Goal: Task Accomplishment & Management: Use online tool/utility

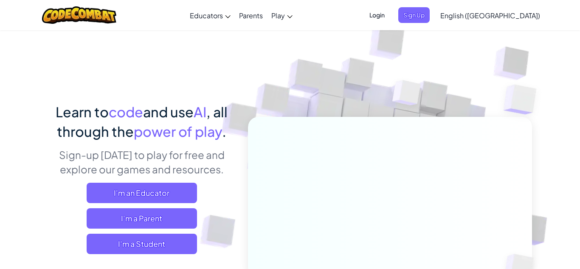
click at [253, 92] on img at bounding box center [384, 186] width 471 height 471
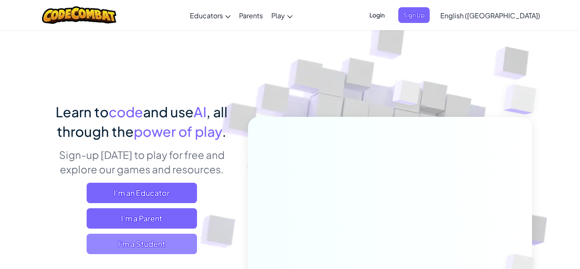
click at [190, 241] on span "I'm a Student" at bounding box center [142, 243] width 110 height 20
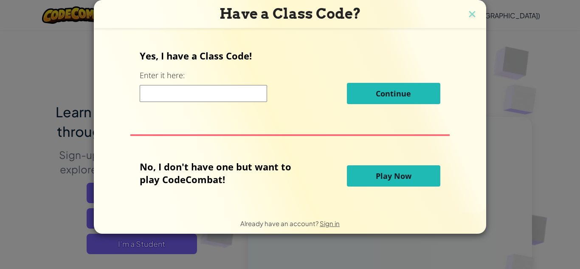
click at [229, 97] on input at bounding box center [203, 93] width 127 height 17
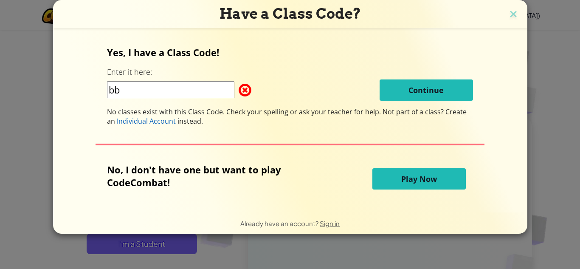
type input "b"
type input "paintthickcat"
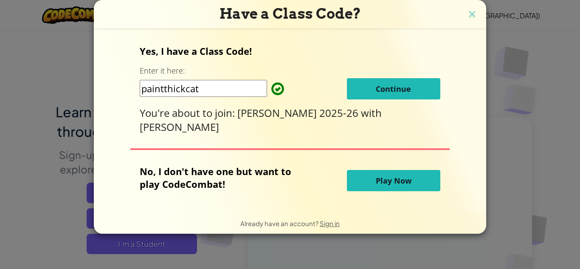
click button "Continue" at bounding box center [393, 88] width 93 height 21
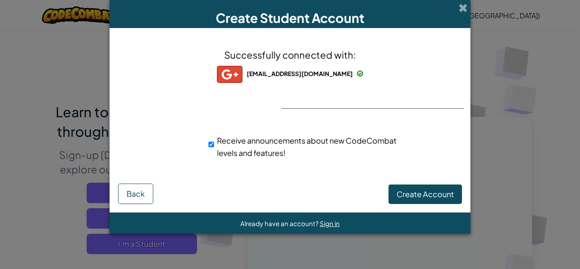
click at [308, 99] on div "Successfully connected with: caysen.remus@usd273.org caysen.remus@usd273.org ca…" at bounding box center [289, 108] width 339 height 144
click at [400, 193] on span "Create Account" at bounding box center [424, 194] width 57 height 10
click at [400, 193] on button "Create Account" at bounding box center [424, 194] width 73 height 20
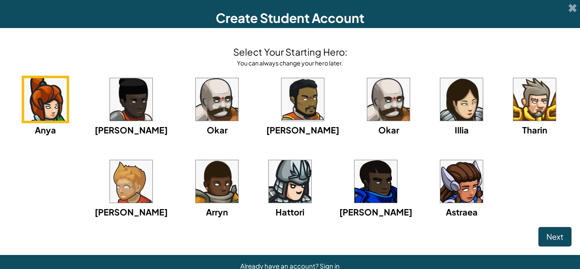
click at [367, 117] on img at bounding box center [388, 99] width 42 height 42
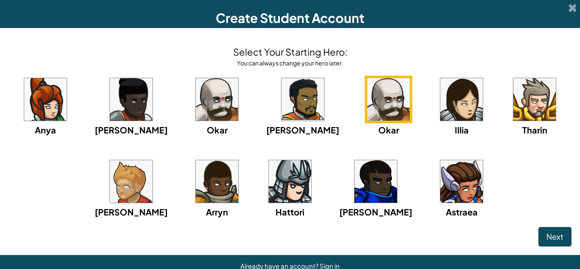
click at [440, 119] on img at bounding box center [461, 99] width 42 height 42
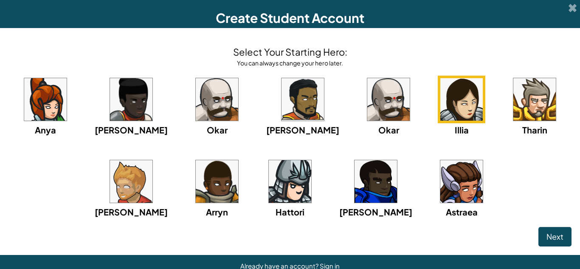
click at [383, 119] on img at bounding box center [388, 99] width 42 height 42
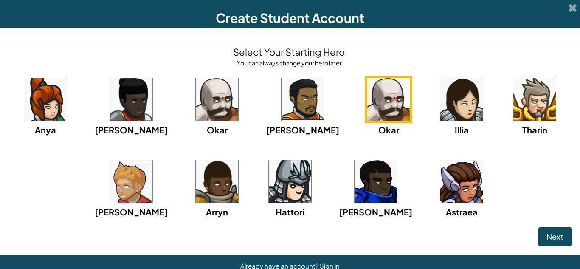
click at [513, 116] on img at bounding box center [534, 99] width 42 height 42
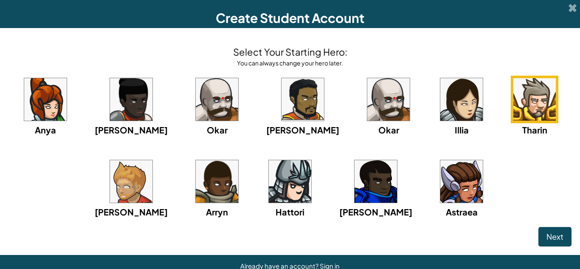
click at [152, 195] on img at bounding box center [131, 181] width 42 height 42
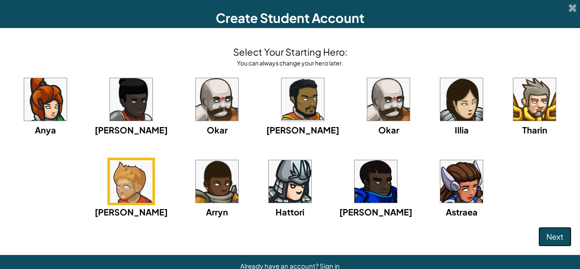
click at [547, 230] on button "Next" at bounding box center [554, 237] width 33 height 20
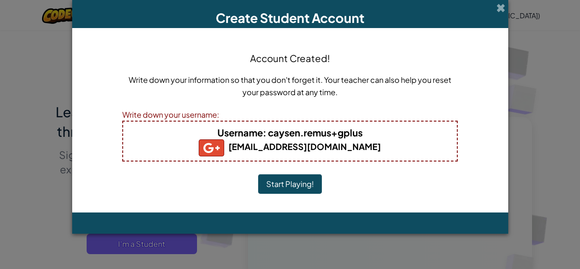
click at [325, 148] on b "caysen.remus@usd273.org" at bounding box center [290, 146] width 182 height 11
click at [280, 183] on button "Start Playing!" at bounding box center [290, 184] width 64 height 20
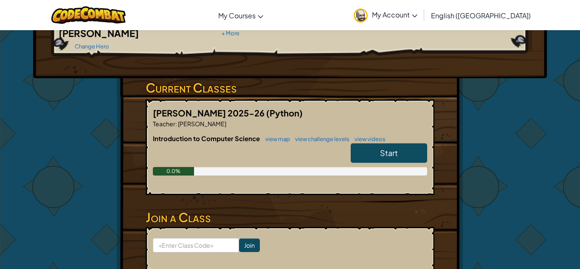
scroll to position [109, 0]
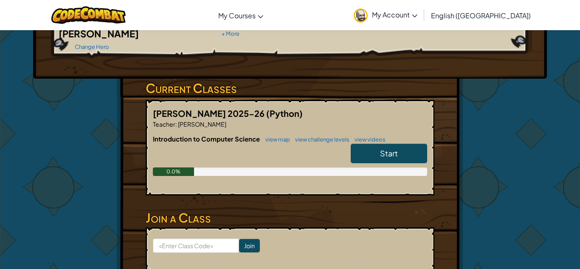
click at [420, 143] on link "Start" at bounding box center [388, 153] width 76 height 20
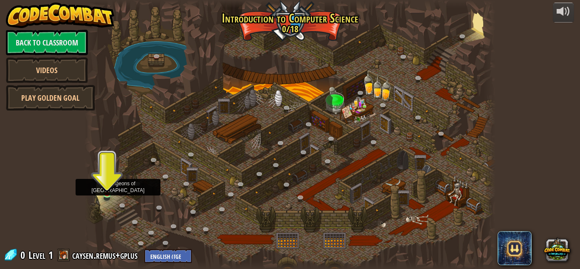
click at [109, 193] on img at bounding box center [107, 183] width 10 height 22
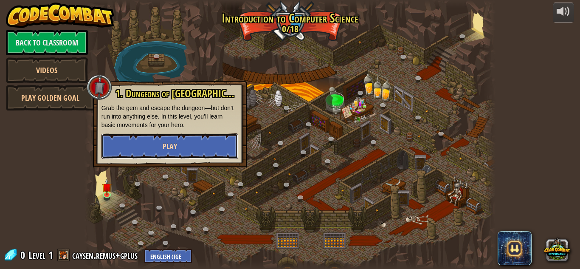
click at [180, 150] on button "Play" at bounding box center [169, 145] width 137 height 25
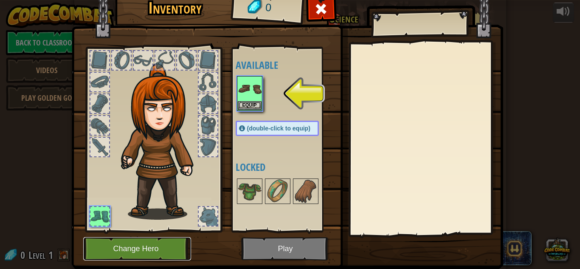
click at [125, 243] on button "Change Hero" at bounding box center [137, 248] width 108 height 23
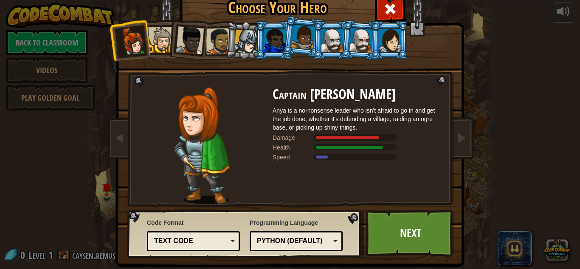
click at [199, 114] on img at bounding box center [202, 145] width 56 height 117
click at [353, 46] on div at bounding box center [361, 40] width 24 height 24
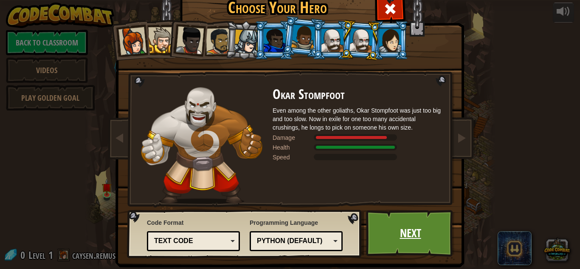
click at [391, 237] on link "Next" at bounding box center [410, 233] width 89 height 47
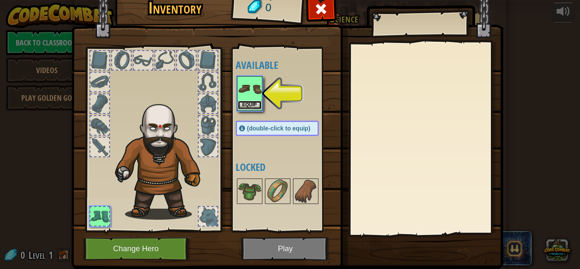
click at [255, 103] on button "Equip" at bounding box center [250, 105] width 24 height 9
click at [255, 1] on body "powered by Back to Classroom Videos Play Golden Goal 25. Kithgard Gates (Locked…" at bounding box center [290, 0] width 580 height 1
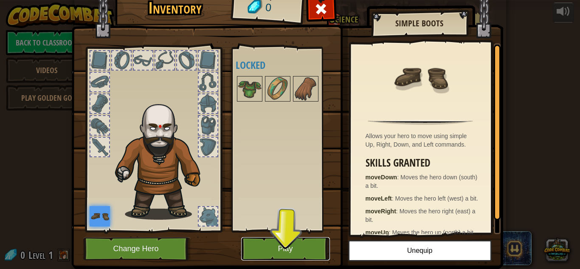
click at [286, 255] on button "Play" at bounding box center [285, 248] width 89 height 23
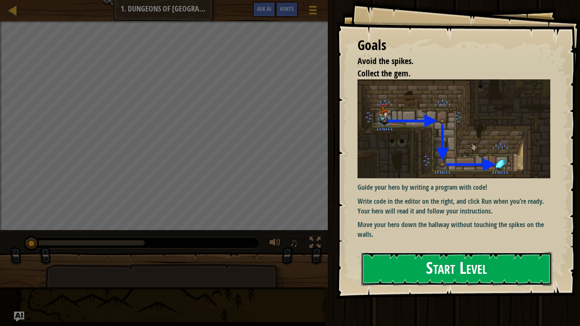
click at [482, 268] on button "Start Level" at bounding box center [456, 269] width 191 height 34
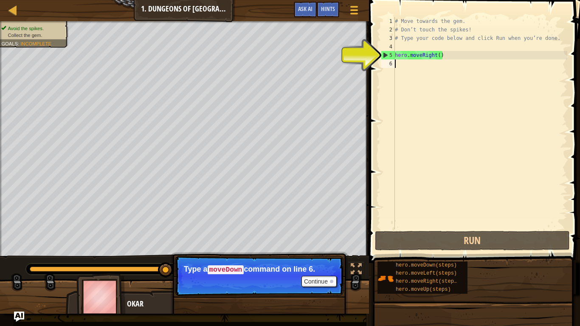
type textarea "h"
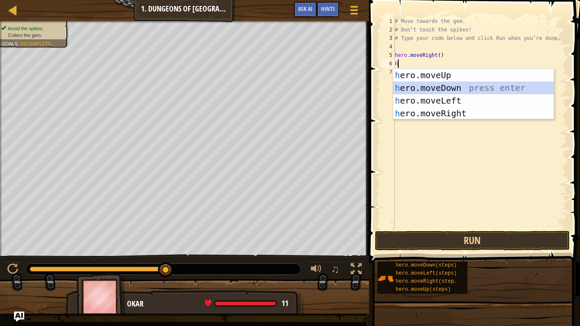
click at [453, 90] on div "h ero.moveUp press enter h ero.moveDown press enter h ero.moveLeft press enter …" at bounding box center [473, 107] width 160 height 76
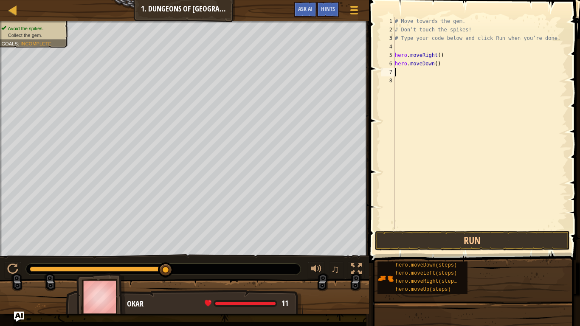
type textarea "h"
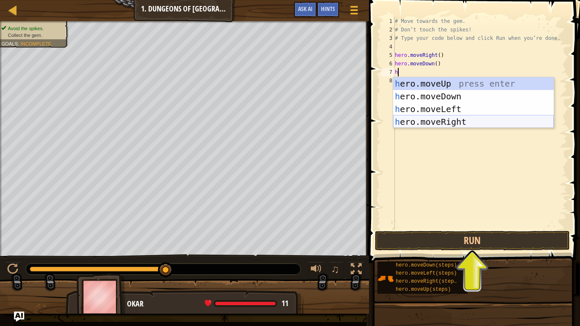
click at [464, 124] on div "h ero.moveUp press enter h ero.moveDown press enter h ero.moveLeft press enter …" at bounding box center [473, 115] width 160 height 76
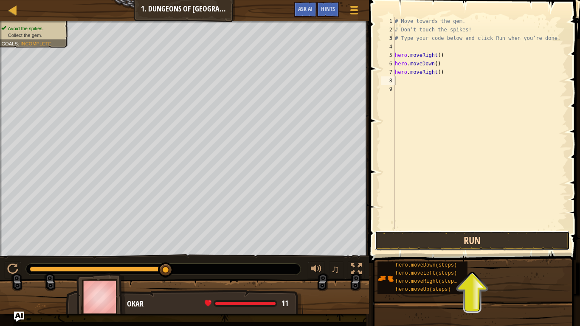
click at [455, 239] on button "Run" at bounding box center [472, 241] width 195 height 20
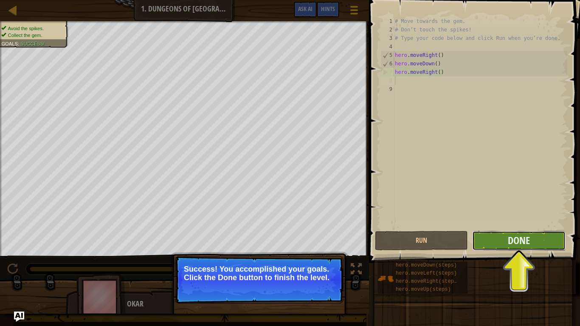
click at [487, 241] on button "Done" at bounding box center [518, 241] width 93 height 20
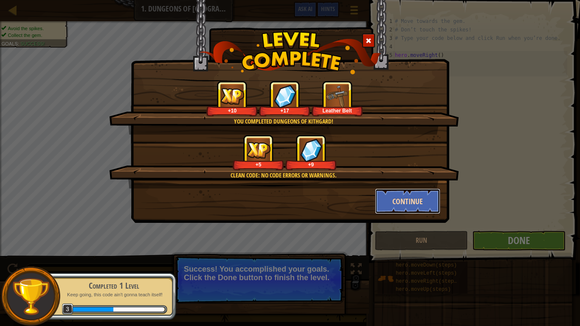
click at [423, 203] on button "Continue" at bounding box center [408, 200] width 66 height 25
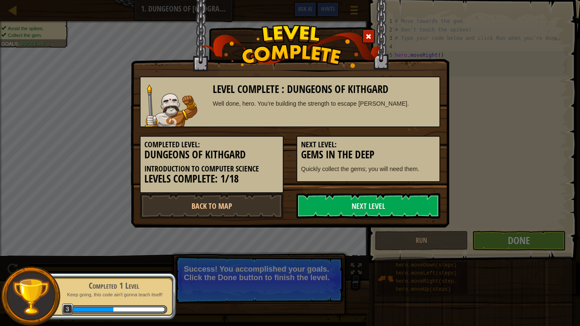
click at [423, 203] on link "Next Level" at bounding box center [368, 205] width 144 height 25
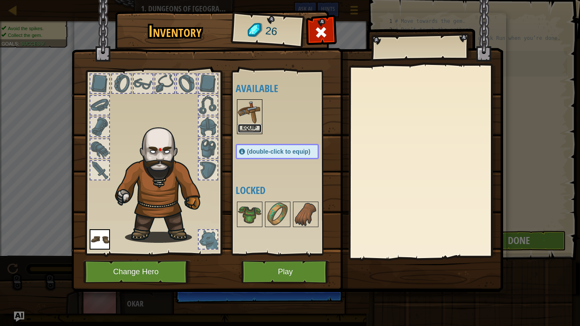
click at [247, 128] on button "Equip" at bounding box center [250, 128] width 24 height 9
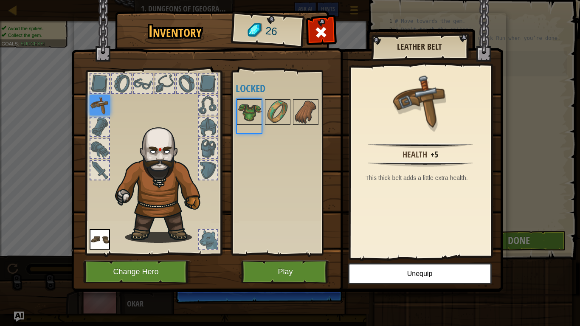
click at [247, 128] on div "Available Equip Equip (double-click to equip) Locked" at bounding box center [286, 162] width 100 height 177
click at [308, 268] on img at bounding box center [287, 138] width 432 height 308
click at [310, 268] on button "Play" at bounding box center [285, 271] width 89 height 23
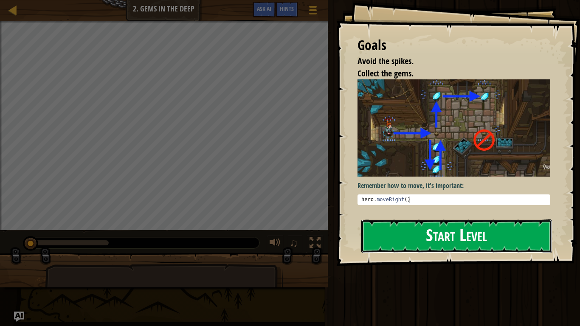
click at [404, 245] on button "Start Level" at bounding box center [456, 236] width 191 height 34
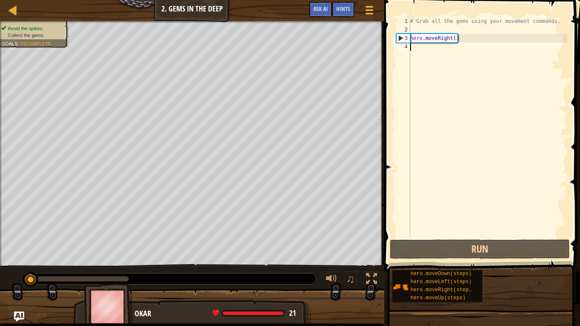
type textarea "h"
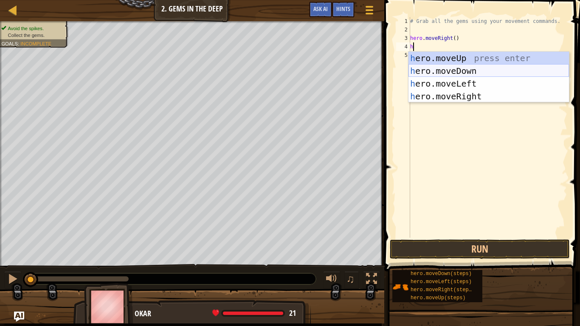
click at [434, 68] on div "h ero.moveUp press enter h ero.moveDown press enter h ero.moveLeft press enter …" at bounding box center [488, 90] width 160 height 76
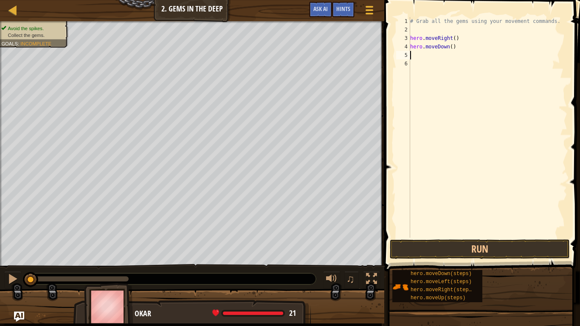
type textarea "h"
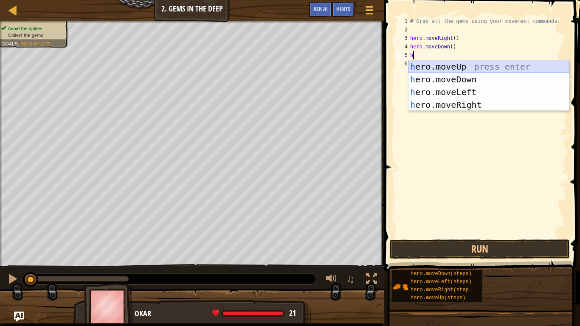
click at [445, 66] on div "h ero.moveUp press enter h ero.moveDown press enter h ero.moveLeft press enter …" at bounding box center [488, 98] width 160 height 76
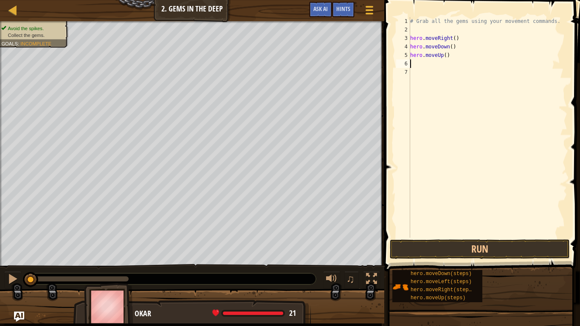
type textarea "h"
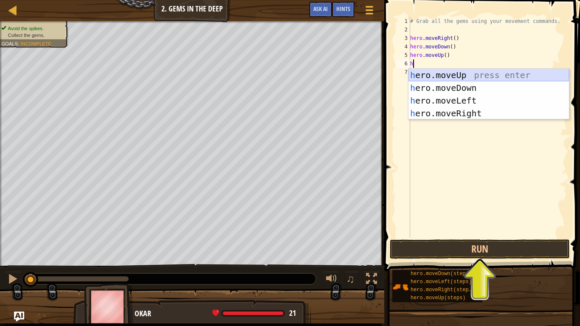
click at [440, 78] on div "h ero.moveUp press enter h ero.moveDown press enter h ero.moveLeft press enter …" at bounding box center [488, 107] width 160 height 76
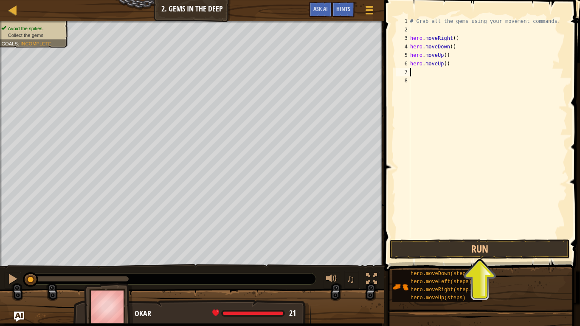
type textarea "h"
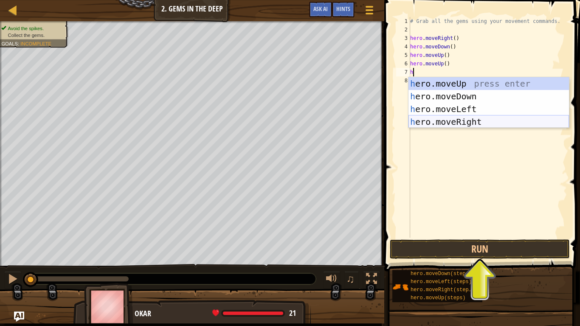
click at [457, 121] on div "h ero.moveUp press enter h ero.moveDown press enter h ero.moveLeft press enter …" at bounding box center [488, 115] width 160 height 76
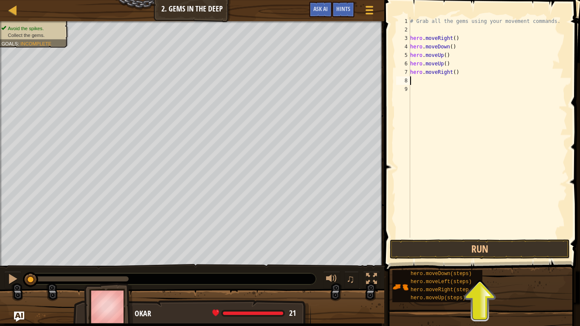
type textarea "h"
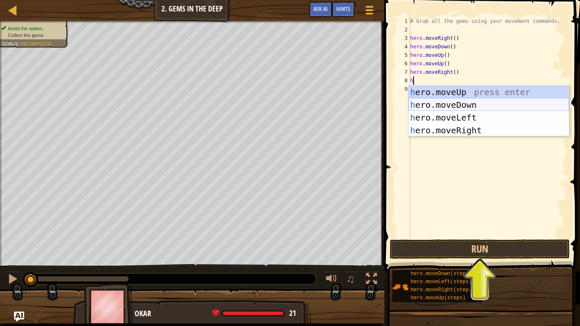
click at [447, 104] on div "h ero.moveUp press enter h ero.moveDown press enter h ero.moveLeft press enter …" at bounding box center [488, 124] width 160 height 76
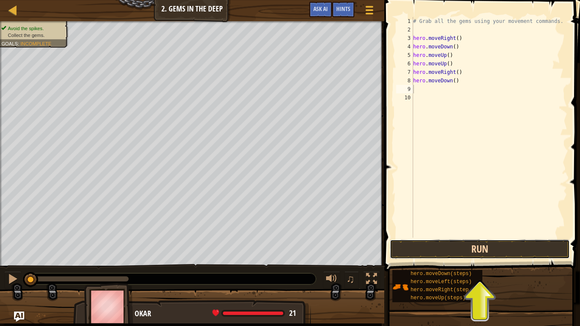
click at [478, 242] on button "Run" at bounding box center [480, 249] width 180 height 20
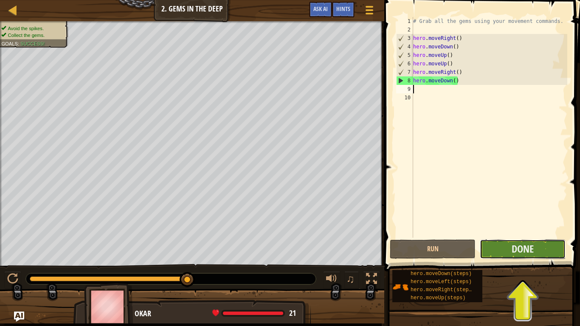
click at [489, 247] on button "Done" at bounding box center [522, 249] width 86 height 20
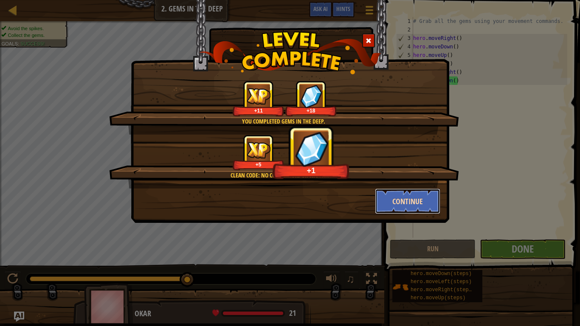
click at [419, 204] on button "Continue" at bounding box center [408, 200] width 66 height 25
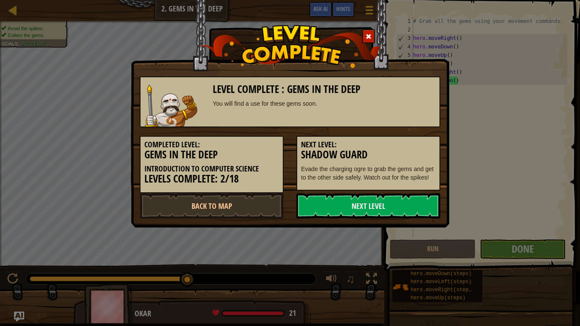
click at [419, 204] on link "Next Level" at bounding box center [368, 205] width 144 height 25
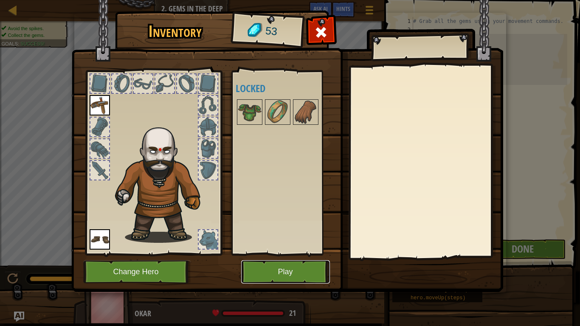
click at [266, 268] on button "Play" at bounding box center [285, 271] width 89 height 23
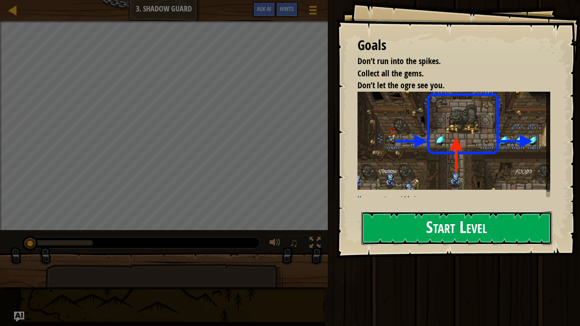
click at [435, 220] on button "Start Level" at bounding box center [456, 228] width 191 height 34
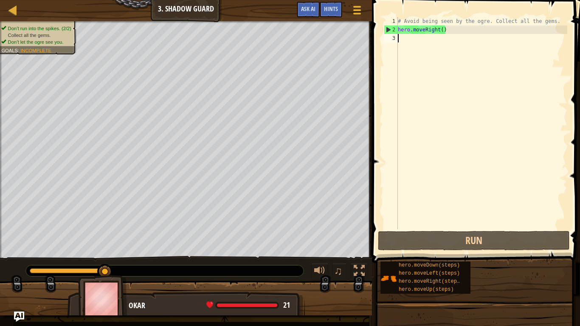
type textarea "h"
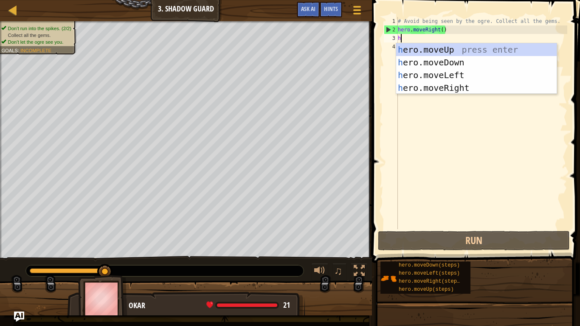
scroll to position [4, 0]
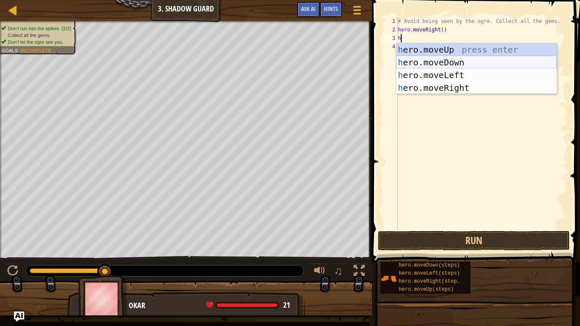
click at [479, 65] on div "h ero.moveUp press enter h ero.moveDown press enter h ero.moveLeft press enter …" at bounding box center [476, 81] width 160 height 76
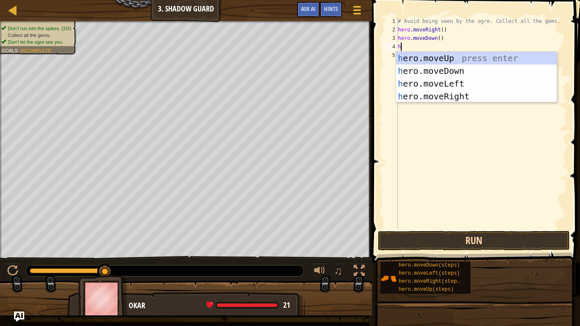
type textarea "h"
click at [425, 243] on button "Run" at bounding box center [474, 241] width 192 height 20
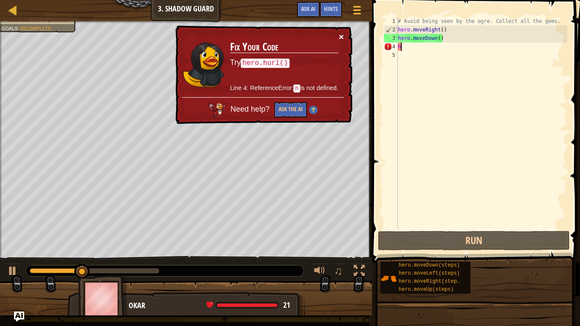
click at [341, 36] on button "×" at bounding box center [341, 36] width 5 height 9
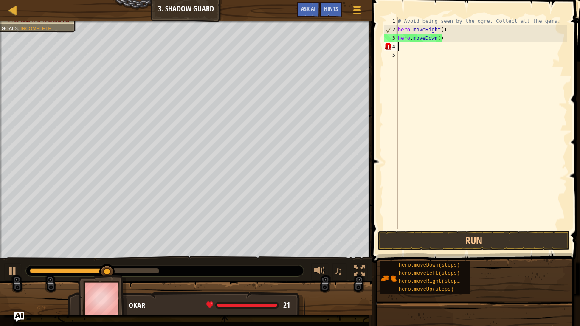
type textarea "h"
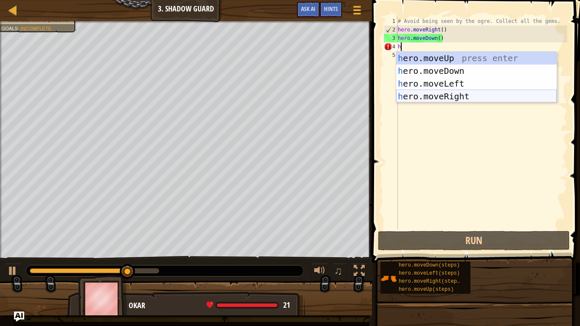
click at [451, 96] on div "h ero.moveUp press enter h ero.moveDown press enter h ero.moveLeft press enter …" at bounding box center [476, 90] width 160 height 76
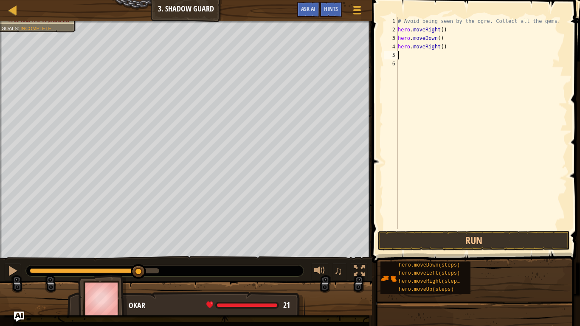
click at [435, 63] on div "# Avoid being seen by the ogre. Collect all the gems. hero . moveRight ( ) hero…" at bounding box center [481, 131] width 171 height 229
click at [435, 53] on div "# Avoid being seen by the ogre. Collect all the gems. hero . moveRight ( ) hero…" at bounding box center [481, 131] width 171 height 229
type textarea "h"
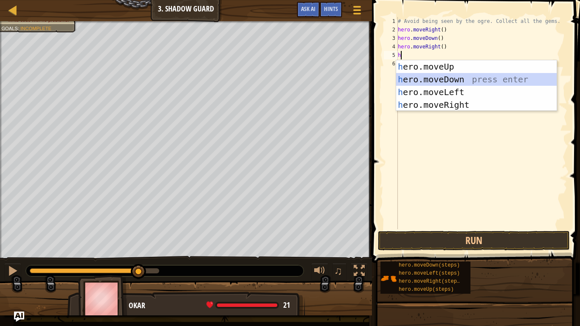
click at [440, 83] on div "h ero.moveUp press enter h ero.moveDown press enter h ero.moveLeft press enter …" at bounding box center [476, 98] width 160 height 76
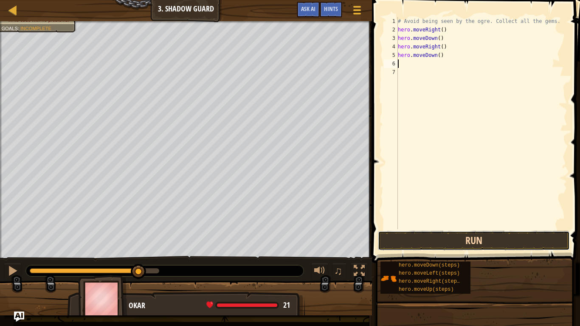
click at [454, 239] on button "Run" at bounding box center [474, 241] width 192 height 20
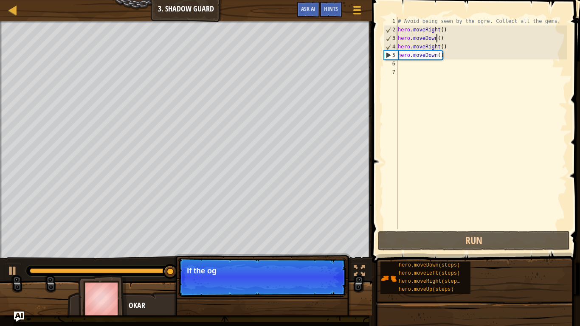
click at [437, 38] on div "# Avoid being seen by the ogre. Collect all the gems. hero . moveRight ( ) hero…" at bounding box center [481, 131] width 171 height 229
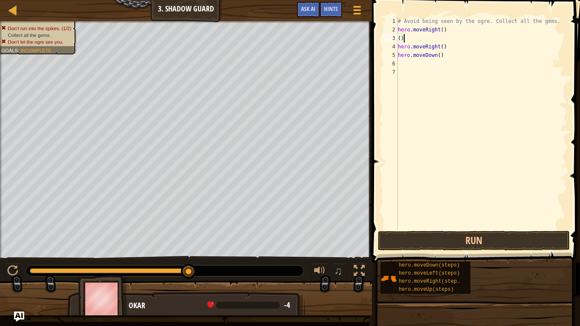
click at [448, 37] on div "# Avoid being seen by the ogre. Collect all the gems. hero . moveRight ( ) ( ) …" at bounding box center [481, 131] width 171 height 229
type textarea "("
click at [449, 47] on div "# Avoid being seen by the ogre. Collect all the gems. hero . moveRight ( ) hero…" at bounding box center [481, 131] width 171 height 229
type textarea "h"
click at [452, 58] on div "# Avoid being seen by the ogre. Collect all the gems. hero . moveRight ( ) hero…" at bounding box center [481, 131] width 171 height 229
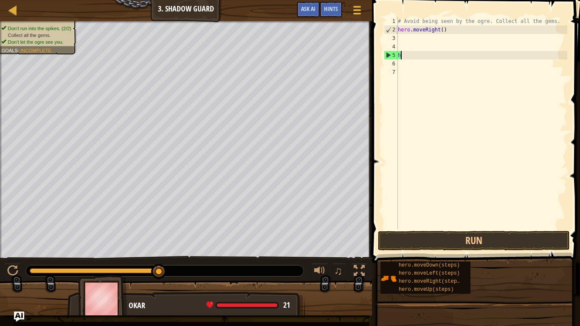
type textarea "h"
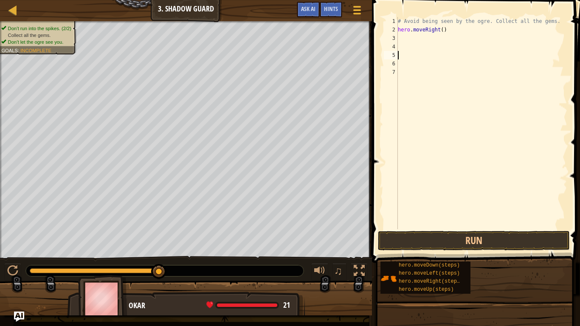
click at [60, 268] on div at bounding box center [186, 301] width 372 height 42
click at [111, 268] on img at bounding box center [102, 298] width 49 height 47
click at [140, 268] on div "Okar" at bounding box center [213, 305] width 168 height 11
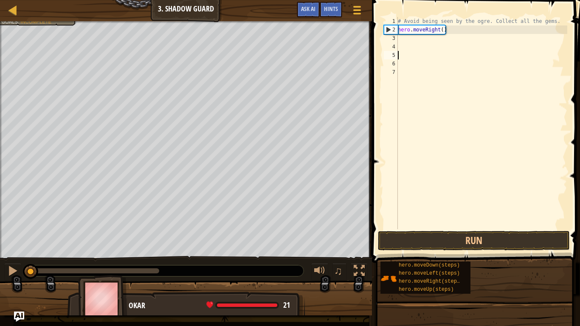
drag, startPoint x: 154, startPoint y: 273, endPoint x: 28, endPoint y: 291, distance: 127.3
click at [28, 268] on div "Don’t run into the spikes. (2/2) Collect all the gems. Don’t let the ogre see y…" at bounding box center [290, 168] width 580 height 294
click at [13, 9] on div at bounding box center [13, 10] width 11 height 11
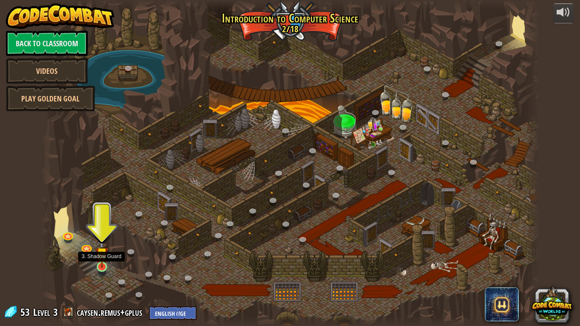
click at [107, 264] on img at bounding box center [101, 253] width 13 height 29
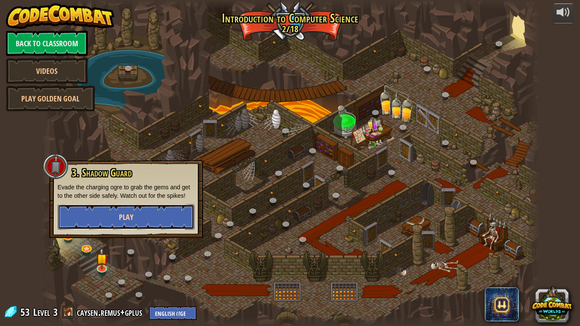
click at [136, 211] on button "Play" at bounding box center [126, 216] width 137 height 25
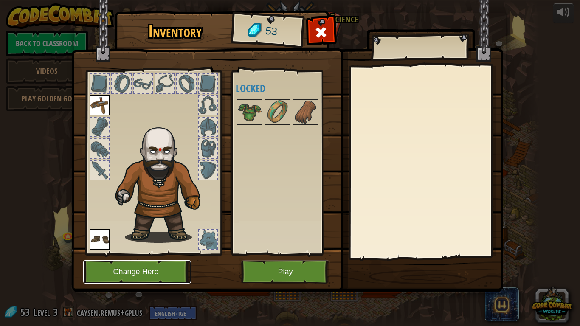
click at [166, 266] on button "Change Hero" at bounding box center [137, 271] width 108 height 23
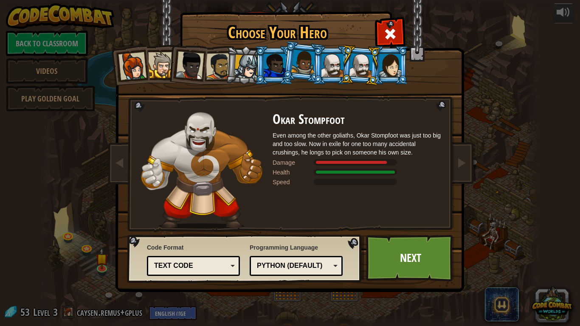
click at [121, 68] on div at bounding box center [132, 66] width 28 height 28
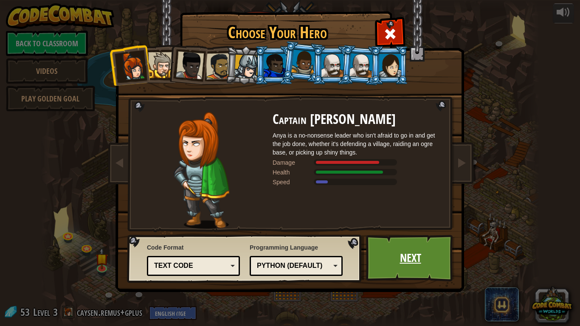
click at [380, 264] on link "Next" at bounding box center [410, 258] width 89 height 47
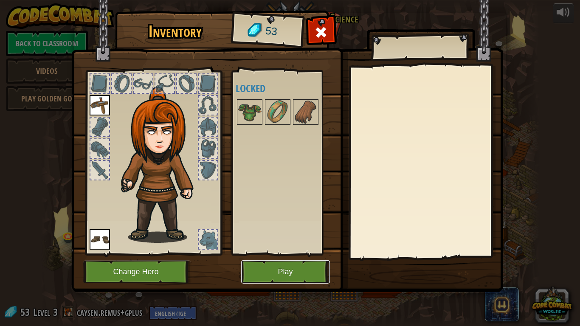
click at [274, 266] on button "Play" at bounding box center [285, 271] width 89 height 23
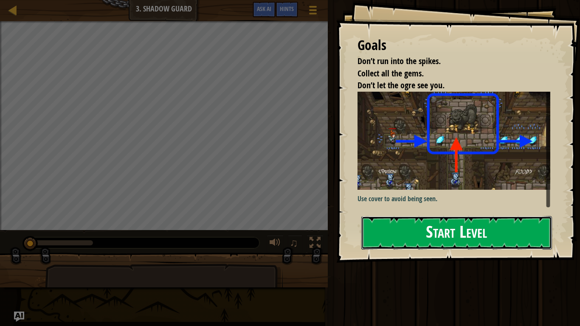
click at [459, 222] on button "Start Level" at bounding box center [456, 233] width 191 height 34
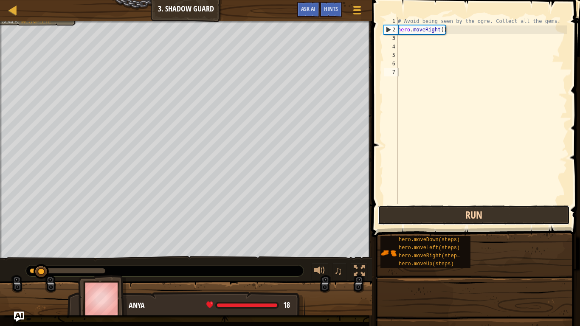
click at [458, 217] on button "Run" at bounding box center [474, 215] width 192 height 20
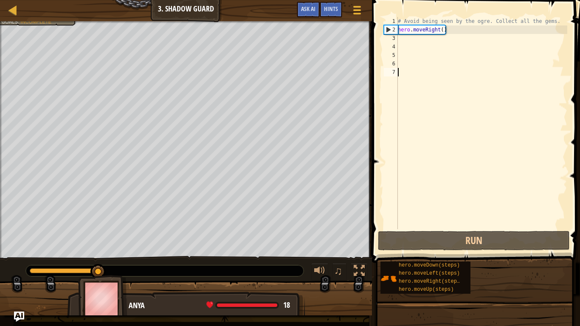
click at [409, 39] on div "# Avoid being seen by the ogre. Collect all the gems. hero . moveRight ( )" at bounding box center [481, 131] width 171 height 229
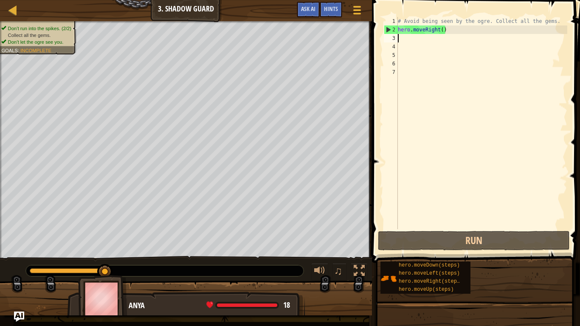
type textarea "h"
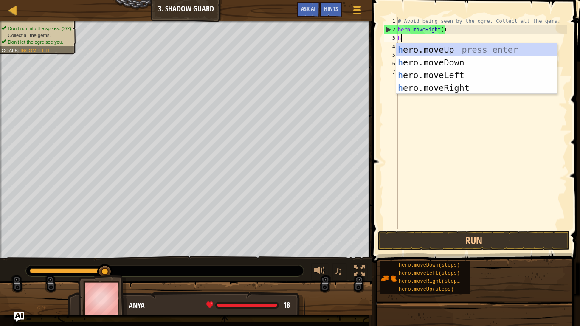
scroll to position [4, 0]
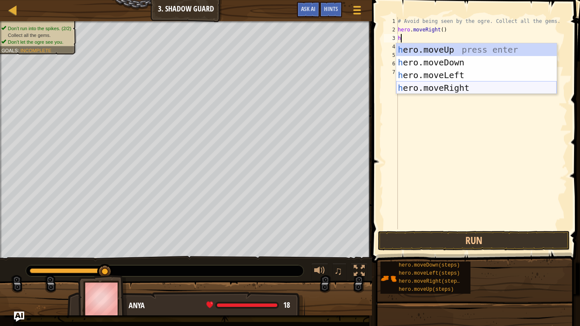
click at [440, 85] on div "h ero.moveUp press enter h ero.moveDown press enter h ero.moveLeft press enter …" at bounding box center [476, 81] width 160 height 76
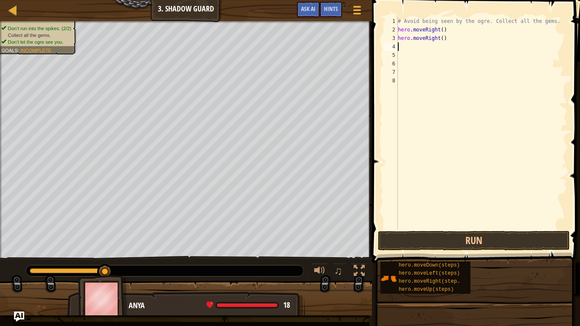
type textarea "h"
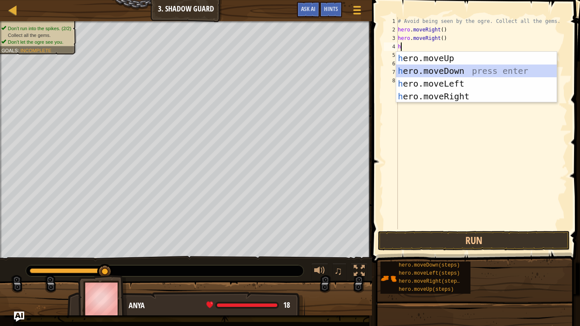
click at [437, 66] on div "h ero.moveUp press enter h ero.moveDown press enter h ero.moveLeft press enter …" at bounding box center [476, 90] width 160 height 76
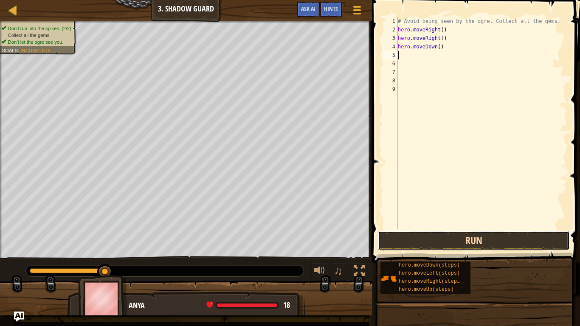
click at [434, 246] on button "Run" at bounding box center [474, 241] width 192 height 20
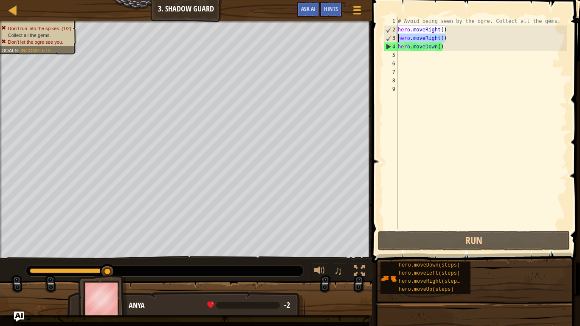
drag, startPoint x: 447, startPoint y: 38, endPoint x: 397, endPoint y: 39, distance: 50.1
click at [397, 39] on div "1 2 3 4 5 6 7 8 9 # Avoid being seen by the ogre. Collect all the gems. hero . …" at bounding box center [474, 123] width 185 height 212
type textarea "hero.moveRight()"
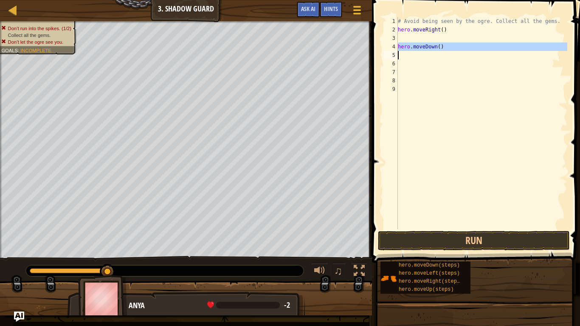
drag, startPoint x: 396, startPoint y: 47, endPoint x: 439, endPoint y: 48, distance: 43.3
click at [439, 48] on div "1 2 3 4 5 6 7 8 9 # Avoid being seen by the ogre. Collect all the gems. hero . …" at bounding box center [474, 123] width 185 height 212
type textarea "hero.moveDown()"
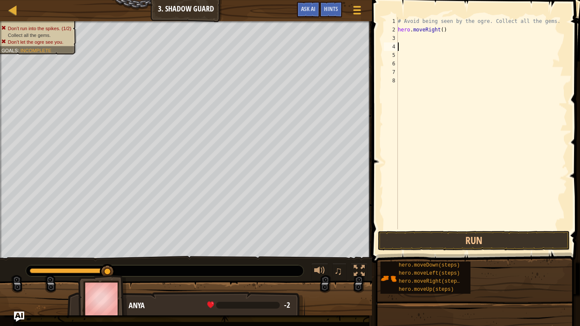
click at [410, 38] on div "# Avoid being seen by the ogre. Collect all the gems. hero . moveRight ( )" at bounding box center [481, 131] width 171 height 229
type textarea "h"
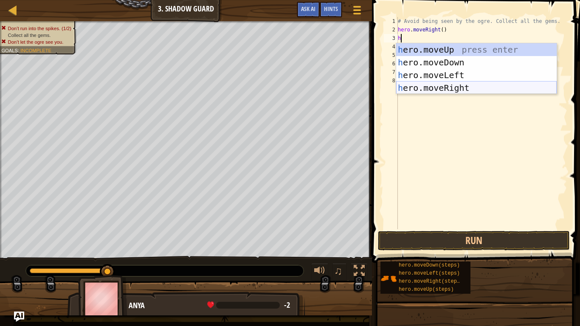
click at [434, 83] on div "h ero.moveUp press enter h ero.moveDown press enter h ero.moveLeft press enter …" at bounding box center [476, 81] width 160 height 76
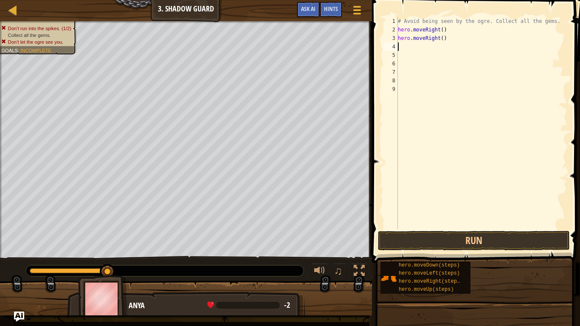
type textarea "h"
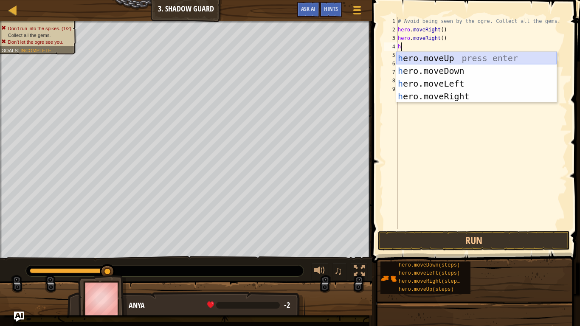
click at [451, 61] on div "h ero.moveUp press enter h ero.moveDown press enter h ero.moveLeft press enter …" at bounding box center [476, 90] width 160 height 76
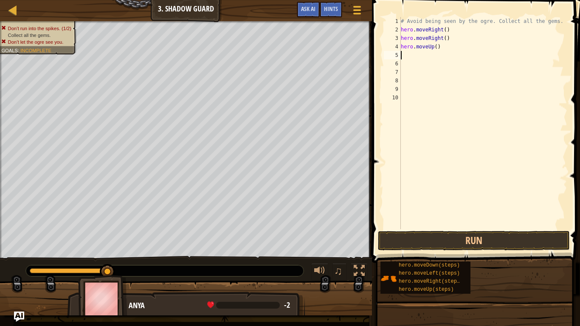
type textarea "h"
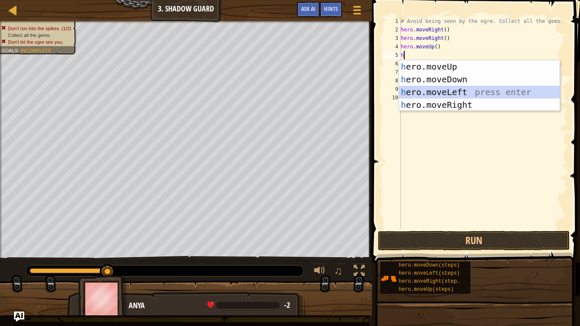
click at [462, 93] on div "h ero.moveUp press enter h ero.moveDown press enter h ero.moveLeft press enter …" at bounding box center [479, 98] width 160 height 76
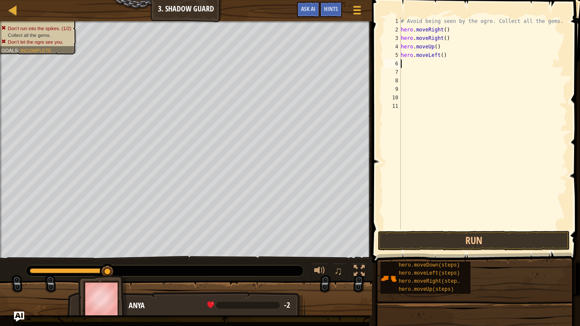
type textarea "h"
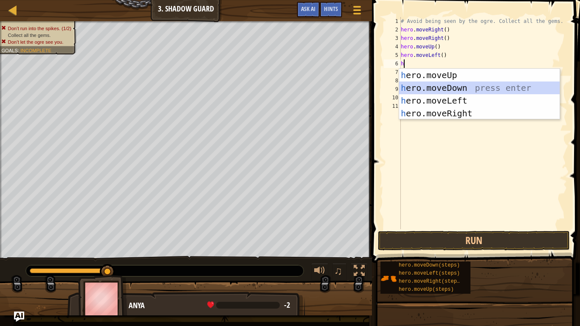
click at [459, 87] on div "h ero.moveUp press enter h ero.moveDown press enter h ero.moveLeft press enter …" at bounding box center [479, 107] width 160 height 76
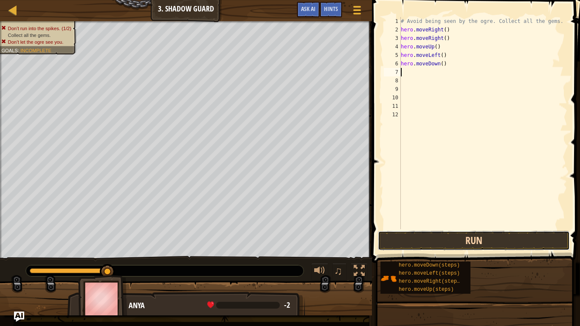
click at [470, 242] on button "Run" at bounding box center [474, 241] width 192 height 20
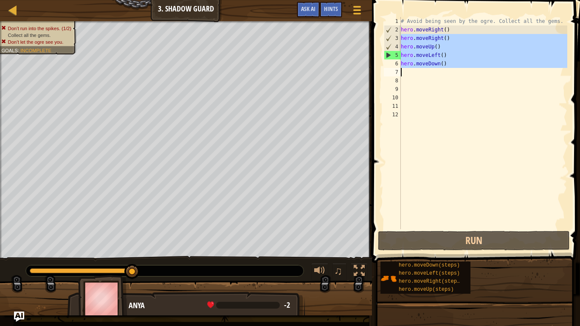
drag, startPoint x: 401, startPoint y: 37, endPoint x: 440, endPoint y: 73, distance: 52.5
click at [440, 73] on div "# Avoid being seen by the ogre. Collect all the gems. hero . moveRight ( ) hero…" at bounding box center [483, 131] width 168 height 229
type textarea "hero.moveDown()"
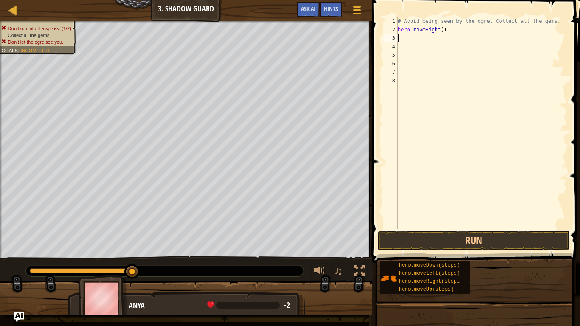
type textarea "h"
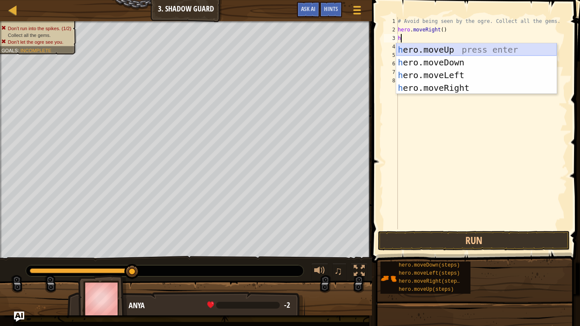
click at [439, 47] on div "h ero.moveUp press enter h ero.moveDown press enter h ero.moveLeft press enter …" at bounding box center [476, 81] width 160 height 76
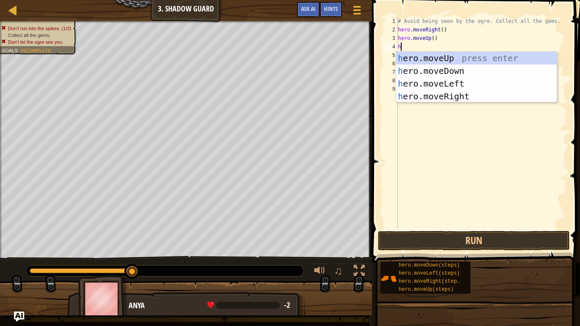
type textarea "h"
click at [464, 93] on div "h ero.moveUp press enter h ero.moveDown press enter h ero.moveLeft press enter …" at bounding box center [476, 90] width 160 height 76
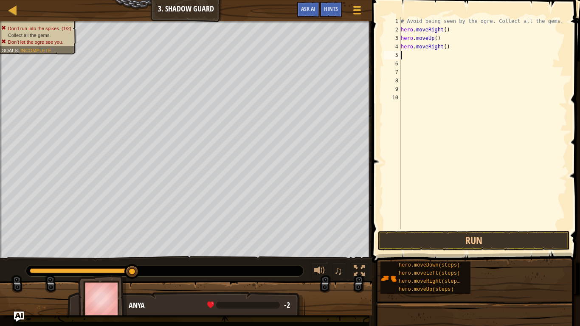
type textarea "h"
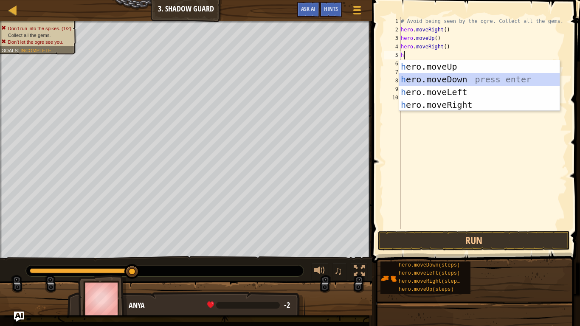
click at [463, 74] on div "h ero.moveUp press enter h ero.moveDown press enter h ero.moveLeft press enter …" at bounding box center [479, 98] width 160 height 76
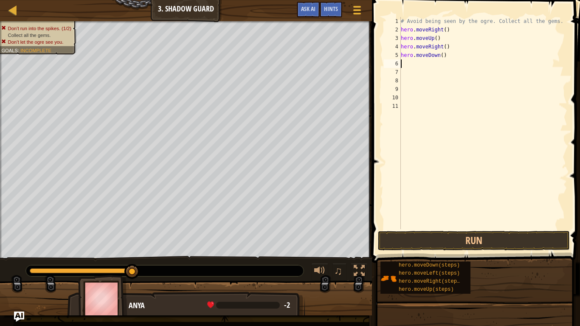
type textarea "h"
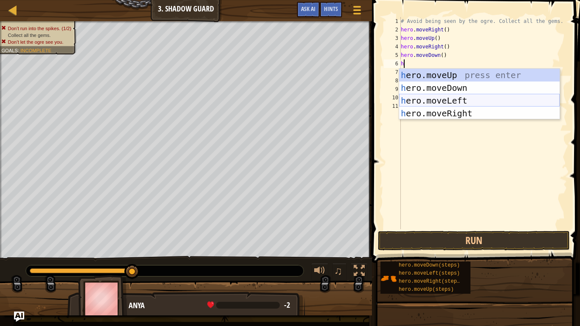
click at [444, 97] on div "h ero.moveUp press enter h ero.moveDown press enter h ero.moveLeft press enter …" at bounding box center [479, 107] width 160 height 76
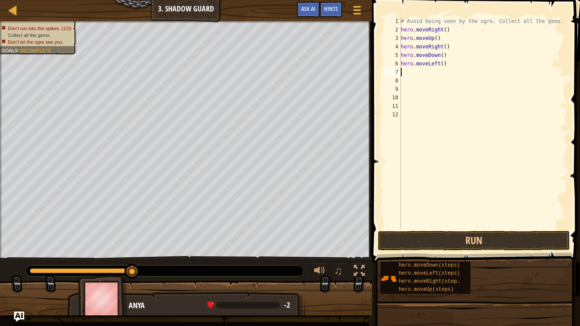
type textarea "h"
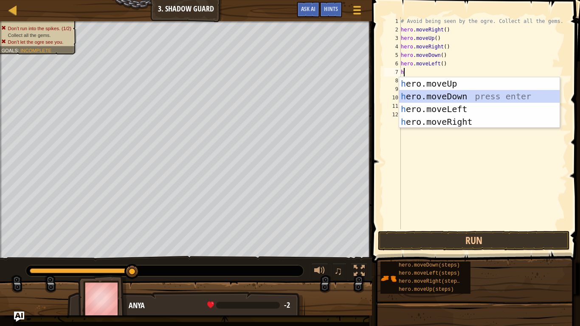
click at [456, 98] on div "h ero.moveUp press enter h ero.moveDown press enter h ero.moveLeft press enter …" at bounding box center [479, 115] width 160 height 76
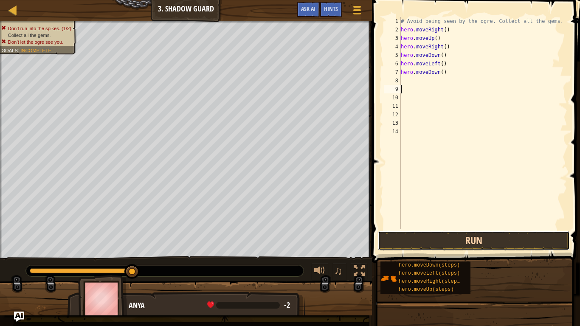
click at [481, 236] on button "Run" at bounding box center [474, 241] width 192 height 20
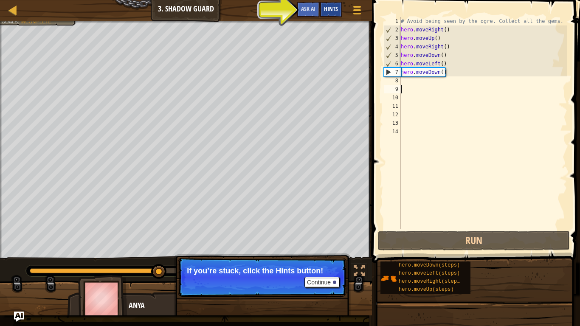
click at [334, 6] on span "Hints" at bounding box center [331, 9] width 14 height 8
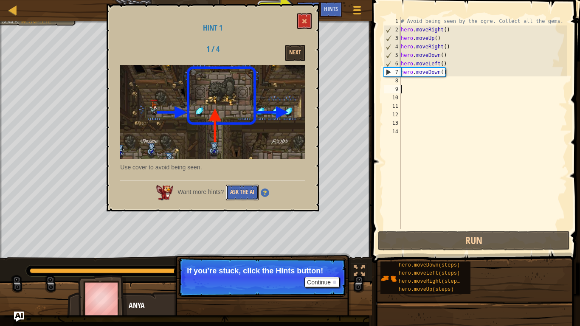
click at [247, 192] on button "Ask the AI" at bounding box center [242, 193] width 33 height 16
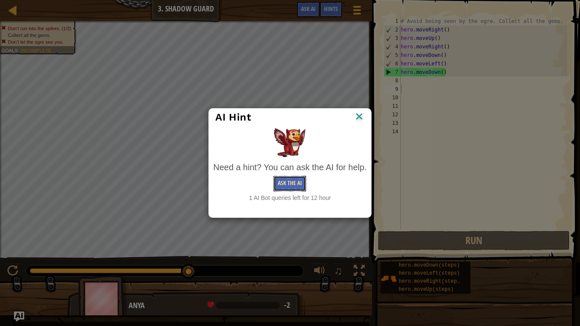
click at [291, 184] on button "Ask the AI" at bounding box center [289, 184] width 33 height 16
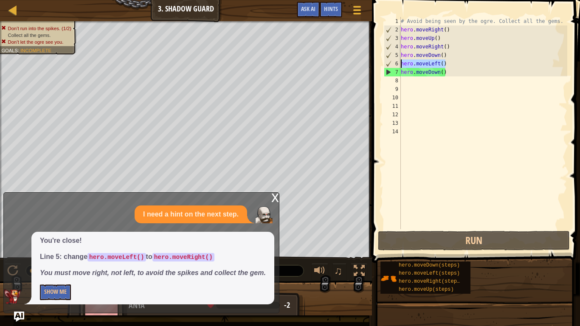
drag, startPoint x: 448, startPoint y: 64, endPoint x: 400, endPoint y: 62, distance: 47.6
click at [400, 62] on div "1 2 3 4 5 6 7 8 9 10 11 12 13 14 # Avoid being seen by the ogre. Collect all th…" at bounding box center [474, 123] width 185 height 212
type textarea "hero.moveLeft()"
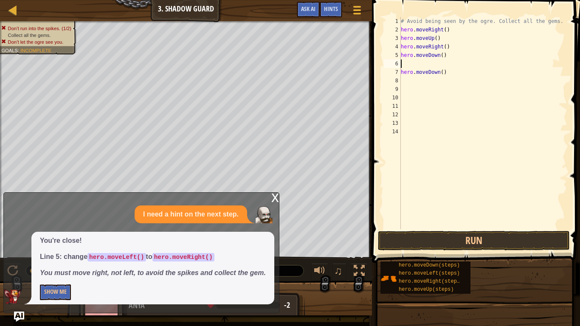
type textarea "h"
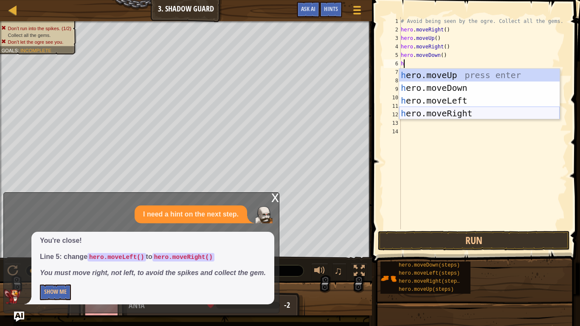
click at [432, 110] on div "h ero.moveUp press enter h ero.moveDown press enter h ero.moveLeft press enter …" at bounding box center [479, 107] width 160 height 76
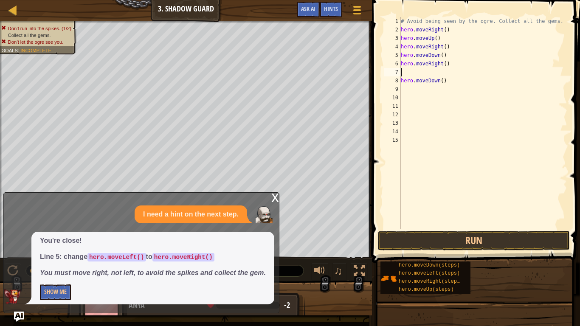
type textarea "\"
click at [489, 244] on button "Run" at bounding box center [474, 241] width 192 height 20
click at [468, 244] on button "Run" at bounding box center [474, 241] width 192 height 20
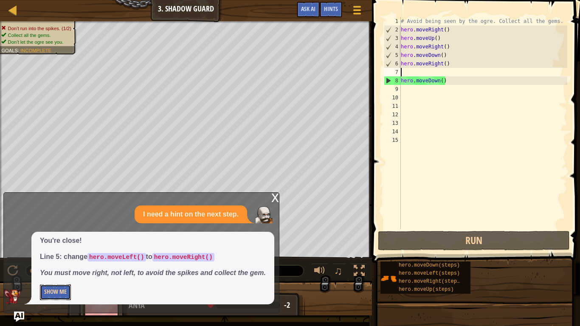
click at [66, 268] on button "Show Me" at bounding box center [55, 292] width 31 height 16
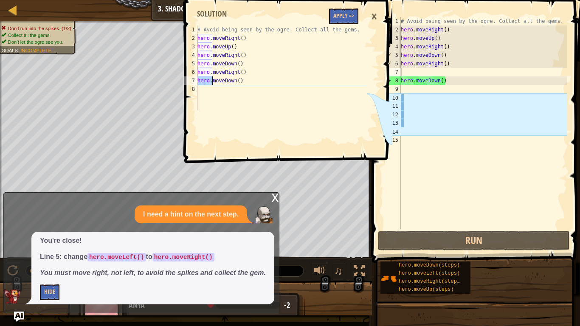
click at [108, 133] on div "Map Introduction to Computer Science 3. Shadow Guard Game Menu Done Hints Ask A…" at bounding box center [290, 163] width 580 height 326
type textarea "hero.moveDown()"
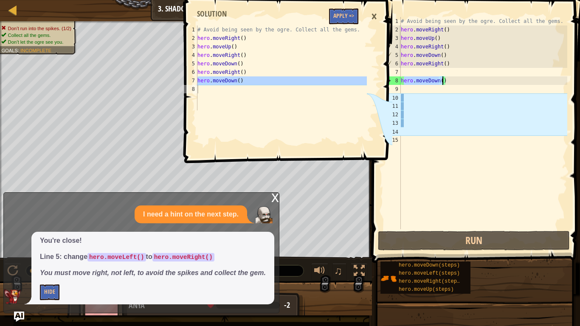
drag, startPoint x: 402, startPoint y: 81, endPoint x: 443, endPoint y: 83, distance: 40.8
click at [443, 83] on div "# Avoid being seen by the ogre. Collect all the gems. hero . moveRight ( ) hero…" at bounding box center [483, 131] width 168 height 229
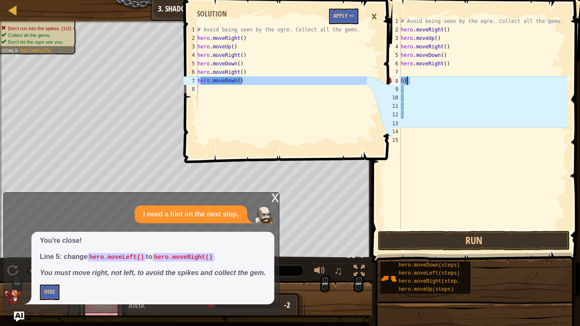
click at [437, 84] on div "# Avoid being seen by the ogre. Collect all the gems. hero . moveRight ( ) hero…" at bounding box center [483, 131] width 168 height 229
type textarea "h"
click at [417, 71] on div "# Avoid being seen by the ogre. Collect all the gems. hero . moveRight ( ) hero…" at bounding box center [483, 131] width 168 height 229
type textarea "h"
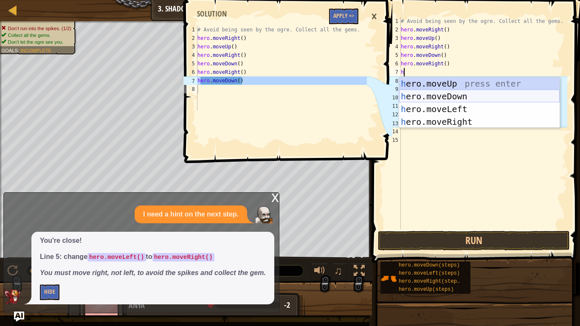
click at [422, 93] on div "h ero.moveUp press enter h ero.moveDown press enter h ero.moveLeft press enter …" at bounding box center [479, 115] width 160 height 76
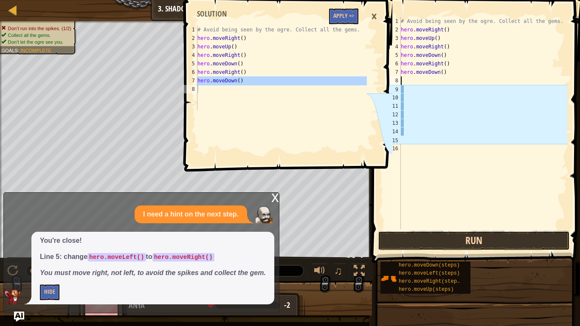
click at [435, 233] on button "Run" at bounding box center [474, 241] width 192 height 20
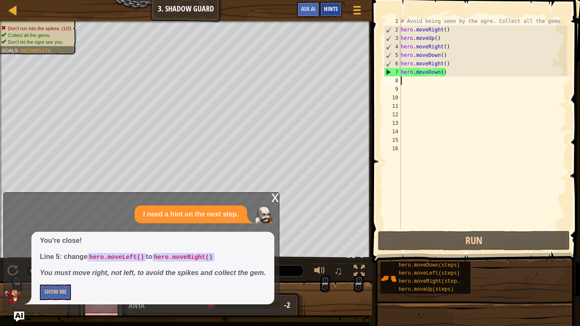
click at [322, 10] on div "Hints" at bounding box center [331, 10] width 22 height 16
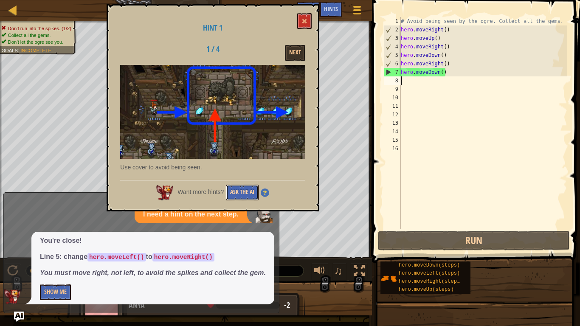
click at [238, 195] on button "Ask the AI" at bounding box center [242, 193] width 33 height 16
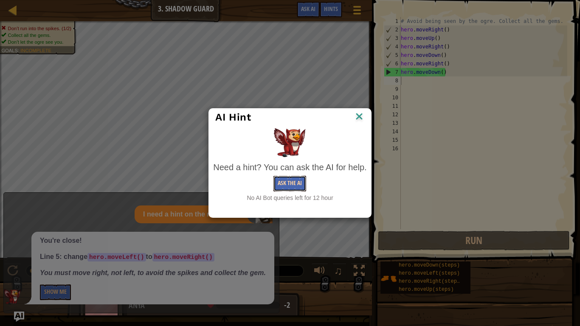
click at [298, 181] on button "Ask the AI" at bounding box center [289, 184] width 33 height 16
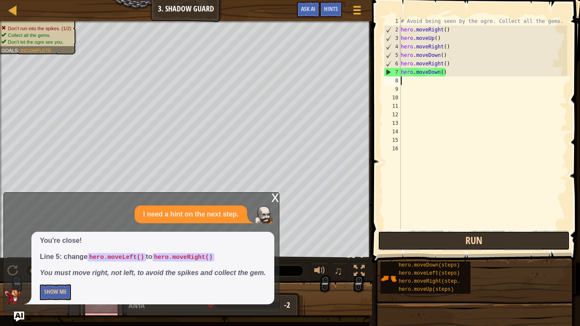
click at [411, 246] on button "Run" at bounding box center [474, 241] width 192 height 20
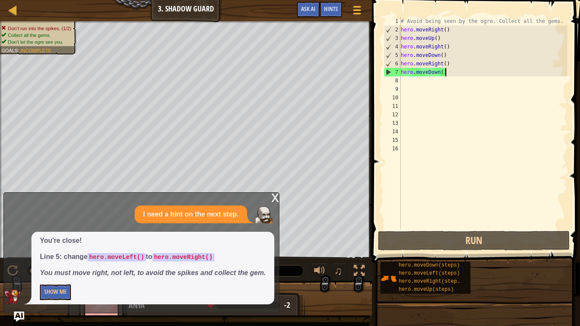
click at [466, 73] on div "# Avoid being seen by the ogre. Collect all the gems. hero . moveRight ( ) hero…" at bounding box center [483, 131] width 168 height 229
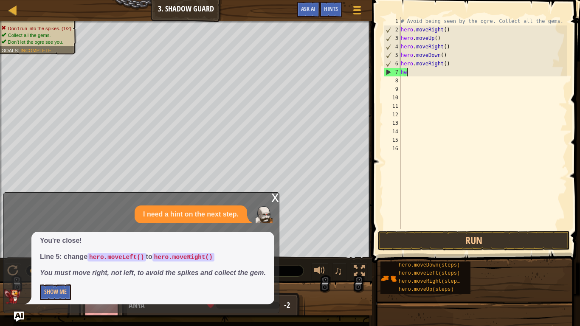
type textarea "h"
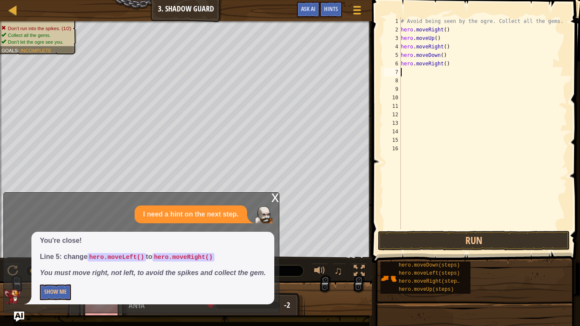
type textarea "h"
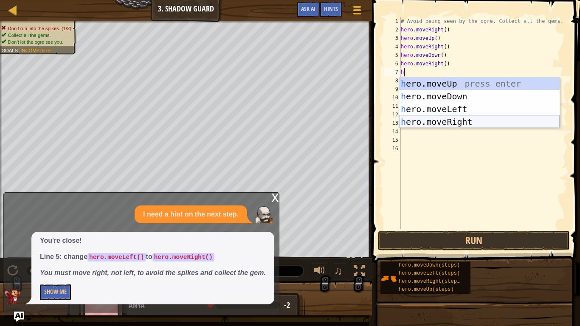
click at [471, 117] on div "h ero.moveUp press enter h ero.moveDown press enter h ero.moveLeft press enter …" at bounding box center [479, 115] width 160 height 76
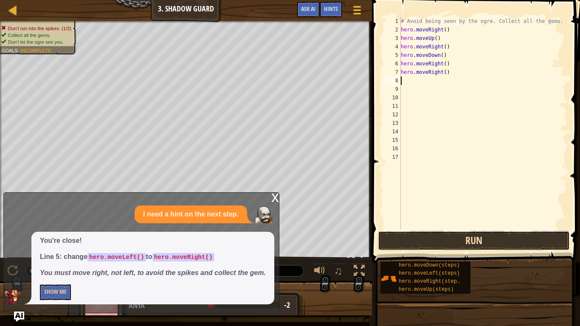
click at [476, 234] on button "Run" at bounding box center [474, 241] width 192 height 20
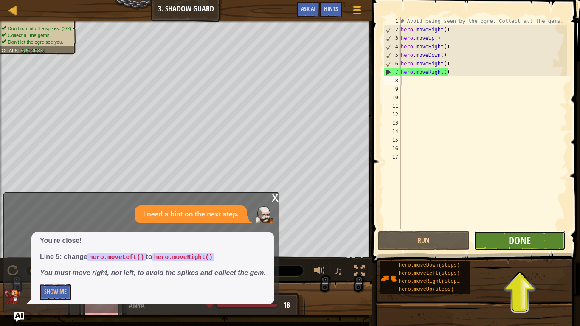
click at [480, 238] on button "Done" at bounding box center [520, 241] width 92 height 20
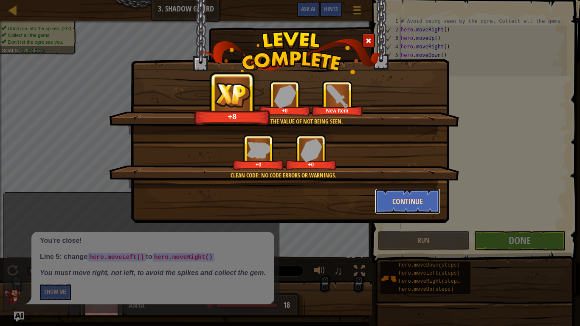
click at [426, 204] on button "Continue" at bounding box center [408, 200] width 66 height 25
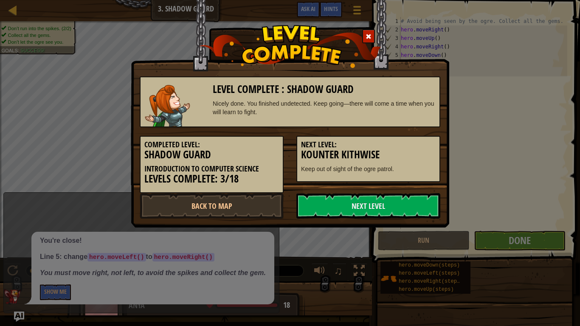
click at [405, 230] on div "Level Complete : Shadow Guard Nicely done. You finished undetected. Keep going—…" at bounding box center [290, 163] width 580 height 326
click at [405, 202] on link "Next Level" at bounding box center [368, 205] width 144 height 25
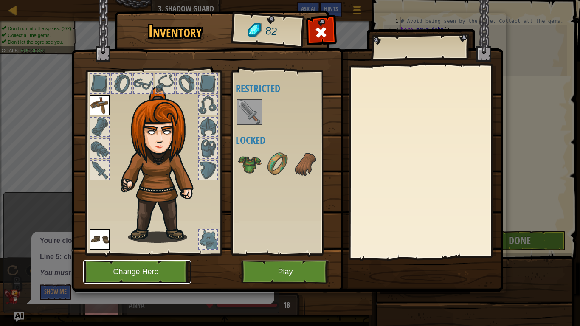
click at [147, 268] on button "Change Hero" at bounding box center [137, 271] width 108 height 23
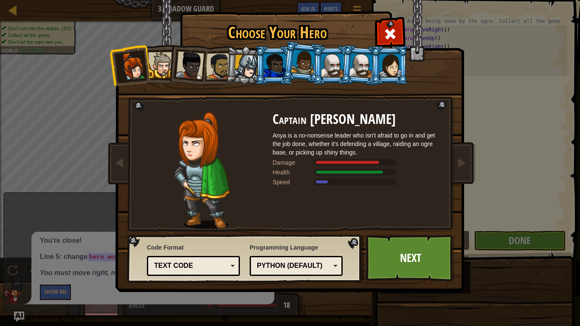
click at [357, 65] on div at bounding box center [361, 65] width 24 height 24
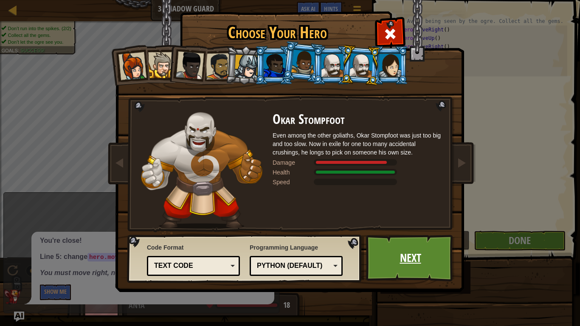
click at [393, 250] on link "Next" at bounding box center [410, 258] width 89 height 47
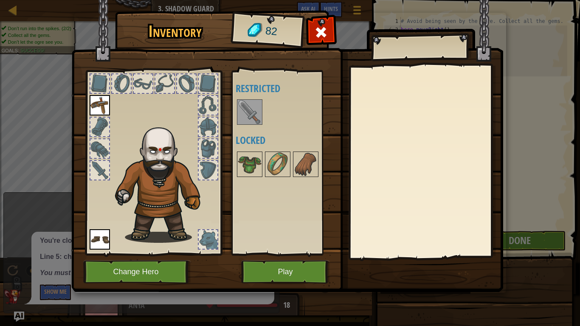
click at [257, 122] on img at bounding box center [250, 112] width 24 height 24
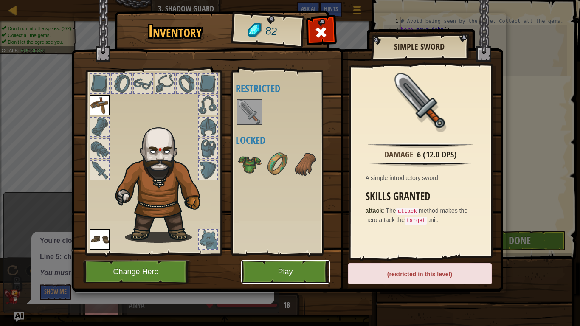
click at [295, 268] on button "Play" at bounding box center [285, 271] width 89 height 23
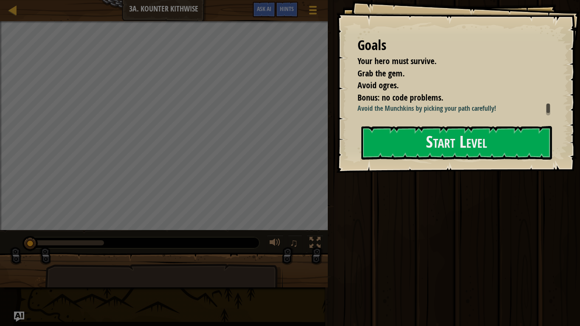
click at [424, 120] on div "Goals Your hero must survive. Grab the gem. Avoid ogres. Bonus: no code problem…" at bounding box center [458, 86] width 244 height 173
click at [423, 141] on button "Start Level" at bounding box center [456, 143] width 191 height 34
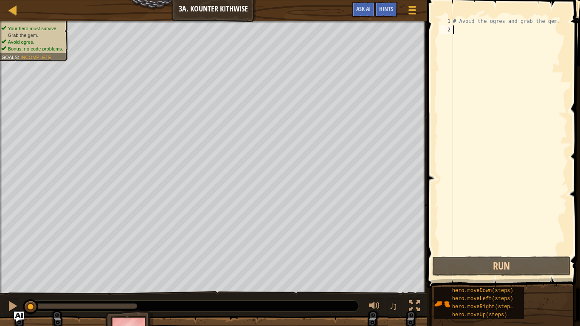
type textarea "h"
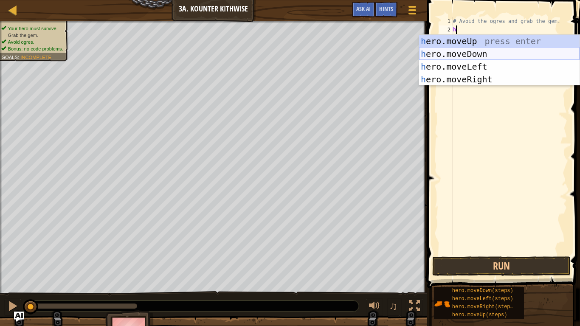
click at [505, 51] on div "h ero.moveUp press enter h ero.moveDown press enter h ero.moveLeft press enter …" at bounding box center [499, 73] width 160 height 76
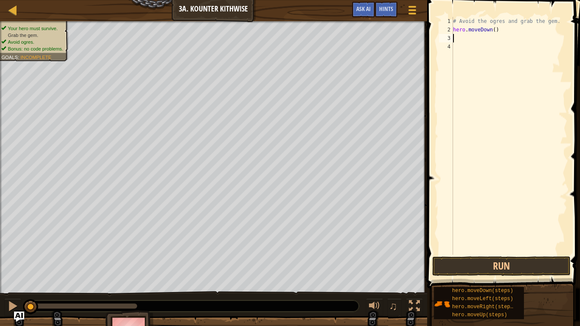
type textarea "h"
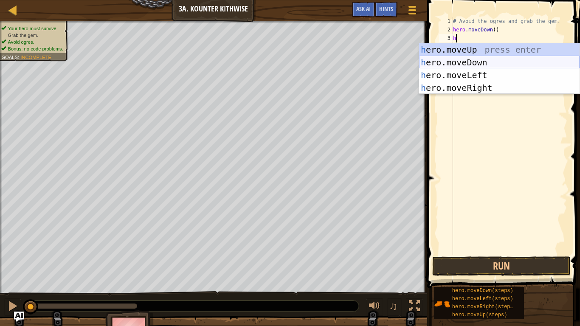
click at [504, 60] on div "h ero.moveUp press enter h ero.moveDown press enter h ero.moveLeft press enter …" at bounding box center [499, 81] width 160 height 76
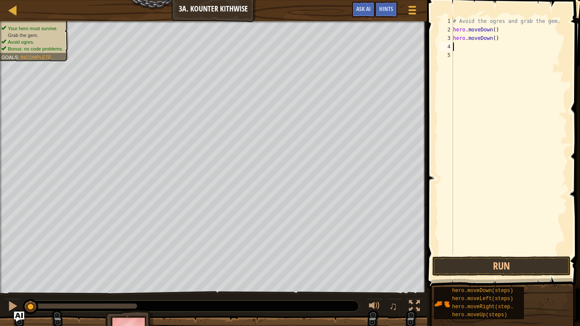
type textarea "h"
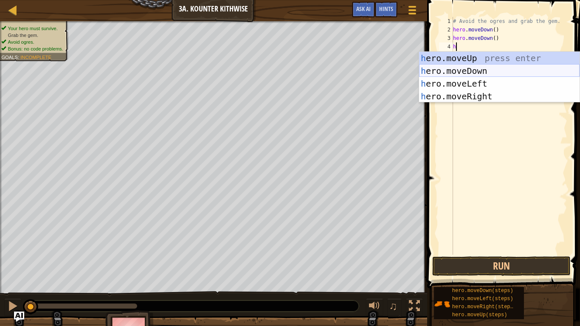
click at [500, 71] on div "h ero.moveUp press enter h ero.moveDown press enter h ero.moveLeft press enter …" at bounding box center [499, 90] width 160 height 76
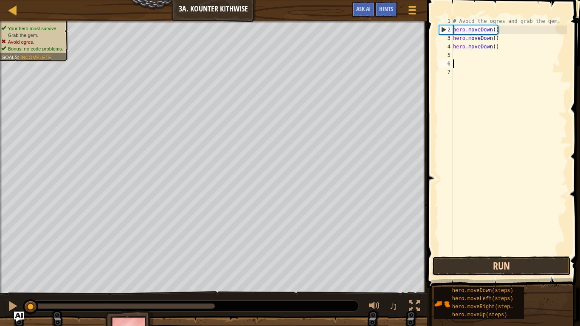
click at [497, 261] on button "Run" at bounding box center [501, 266] width 138 height 20
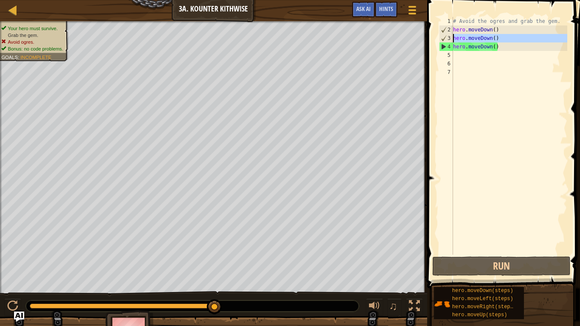
drag, startPoint x: 453, startPoint y: 46, endPoint x: 451, endPoint y: 37, distance: 8.6
click at [451, 37] on div "1 2 3 4 5 6 7 # Avoid the ogres and grab the gem. hero . moveDown ( ) hero . mo…" at bounding box center [502, 136] width 130 height 238
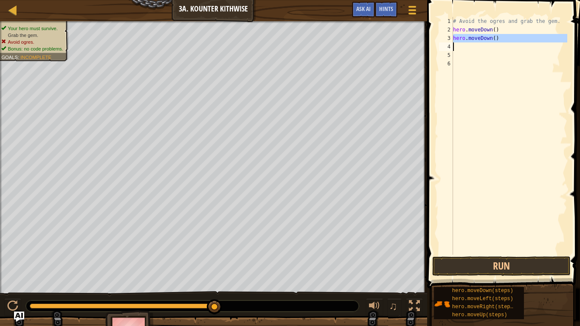
drag, startPoint x: 451, startPoint y: 38, endPoint x: 495, endPoint y: 40, distance: 43.8
click at [495, 40] on div "hero.moveDown() 1 2 3 4 5 6 # Avoid the ogres and grab the gem. hero . moveDown…" at bounding box center [502, 136] width 130 height 238
type textarea "hero.moveDown()"
type textarea "h"
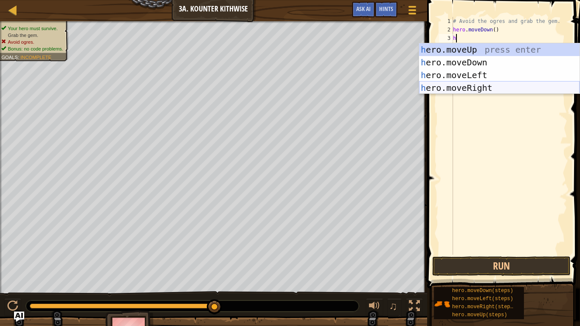
click at [506, 85] on div "h ero.moveUp press enter h ero.moveDown press enter h ero.moveLeft press enter …" at bounding box center [499, 81] width 160 height 76
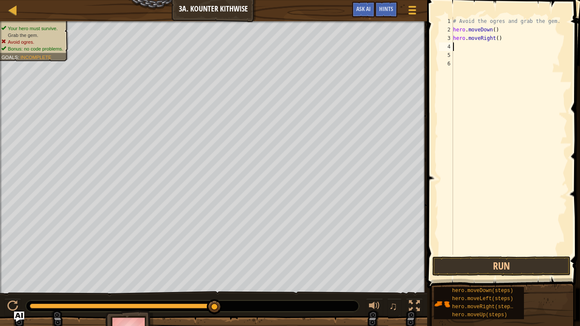
type textarea "h"
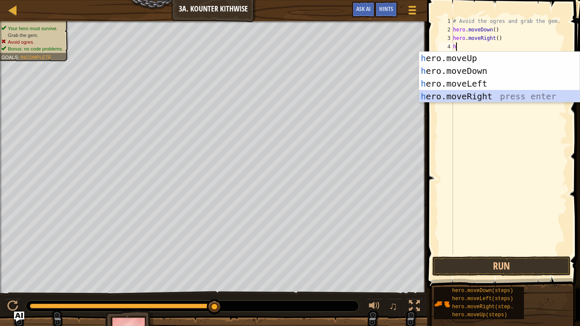
click at [484, 92] on div "h ero.moveUp press enter h ero.moveDown press enter h ero.moveLeft press enter …" at bounding box center [499, 90] width 160 height 76
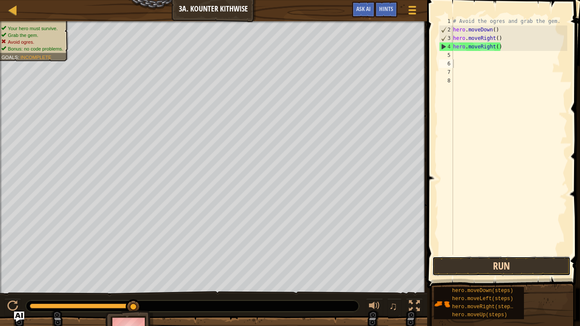
click at [488, 268] on button "Run" at bounding box center [501, 266] width 138 height 20
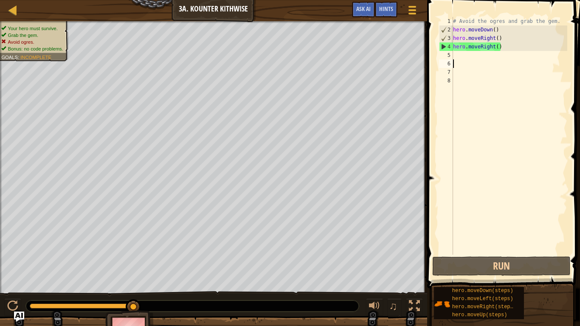
click at [483, 55] on div "# Avoid the ogres and grab the gem. hero . moveDown ( ) hero . moveRight ( ) he…" at bounding box center [509, 144] width 116 height 255
type textarea "h"
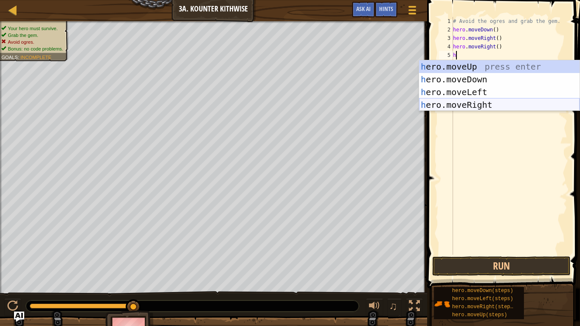
click at [469, 106] on div "h ero.moveUp press enter h ero.moveDown press enter h ero.moveLeft press enter …" at bounding box center [499, 98] width 160 height 76
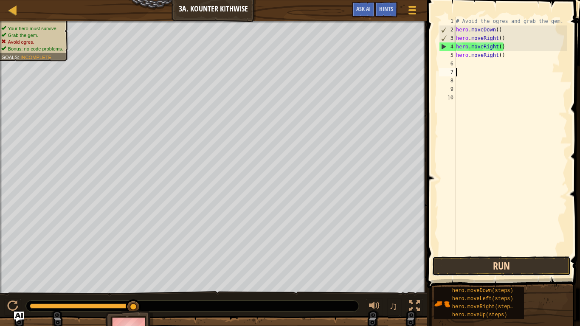
click at [505, 258] on button "Run" at bounding box center [501, 266] width 138 height 20
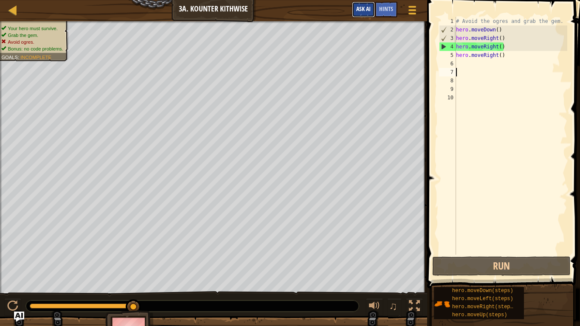
click at [364, 8] on span "Ask AI" at bounding box center [363, 9] width 14 height 8
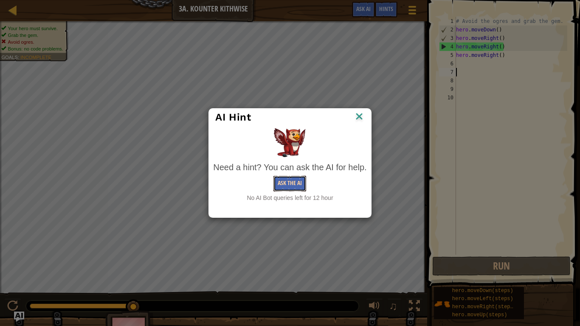
click at [300, 183] on button "Ask the AI" at bounding box center [289, 184] width 33 height 16
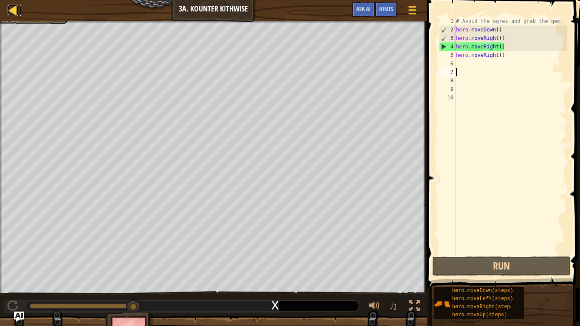
click at [16, 10] on div at bounding box center [13, 10] width 11 height 11
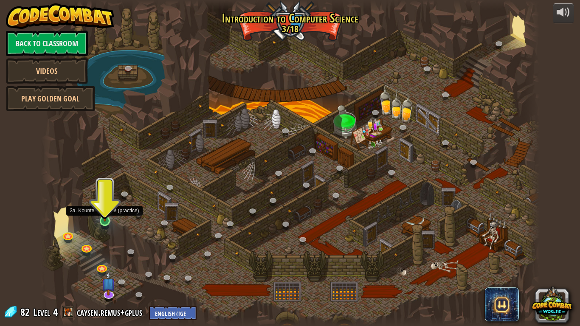
click at [107, 217] on img at bounding box center [104, 207] width 13 height 29
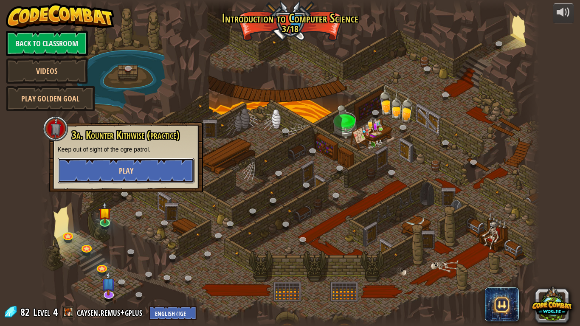
click at [87, 163] on button "Play" at bounding box center [126, 170] width 137 height 25
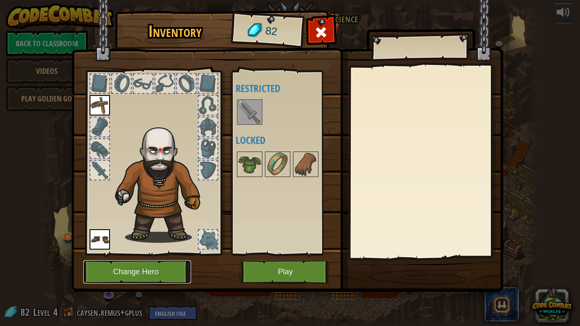
click at [168, 268] on button "Change Hero" at bounding box center [137, 271] width 108 height 23
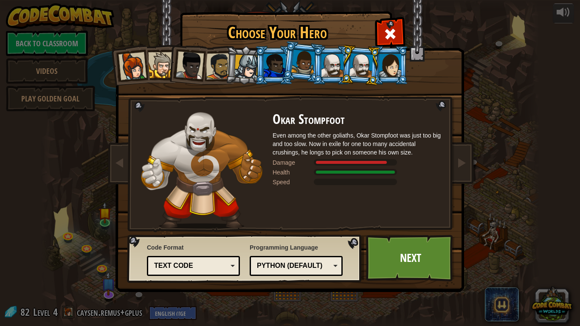
click at [138, 65] on div at bounding box center [132, 66] width 28 height 28
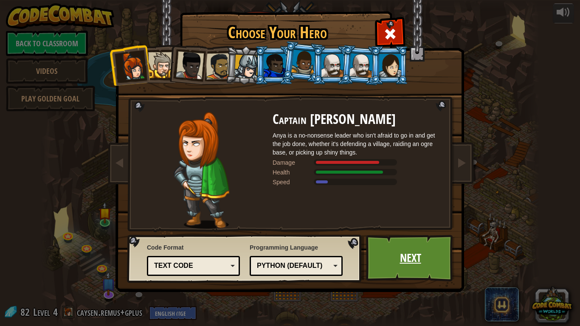
click at [416, 245] on link "Next" at bounding box center [410, 258] width 89 height 47
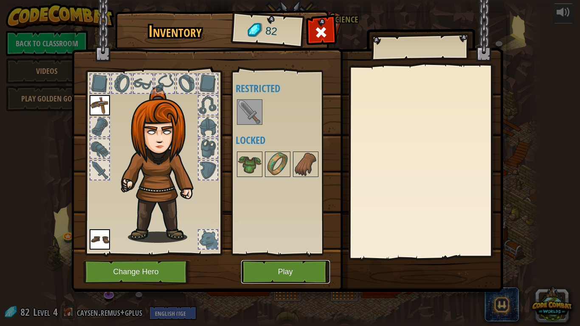
click at [262, 268] on button "Play" at bounding box center [285, 271] width 89 height 23
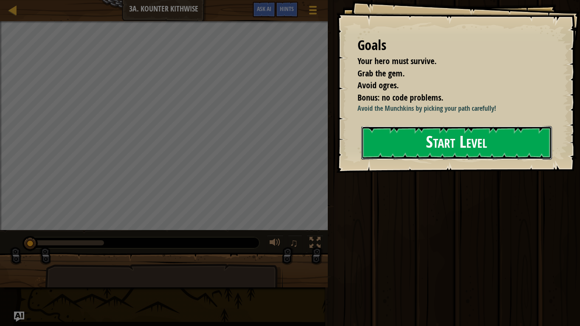
click at [394, 158] on button "Start Level" at bounding box center [456, 143] width 191 height 34
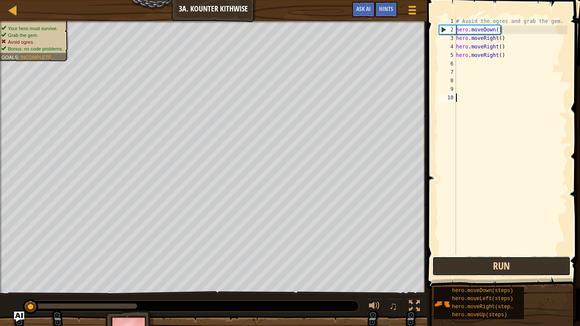
click at [493, 268] on button "Run" at bounding box center [501, 266] width 138 height 20
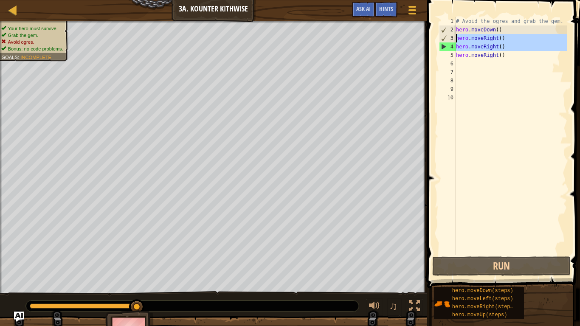
drag, startPoint x: 456, startPoint y: 56, endPoint x: 455, endPoint y: 40, distance: 15.3
click at [455, 40] on div "1 2 3 4 5 6 7 8 9 10 # Avoid the ogres and grab the gem. hero . moveDown ( ) he…" at bounding box center [502, 136] width 130 height 238
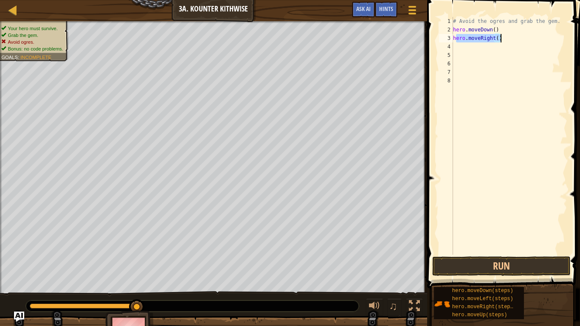
drag, startPoint x: 455, startPoint y: 41, endPoint x: 499, endPoint y: 38, distance: 44.2
click at [499, 38] on div "# Avoid the ogres and grab the gem. hero . moveDown ( ) hero . moveRight ( )" at bounding box center [509, 144] width 116 height 255
type textarea "h"
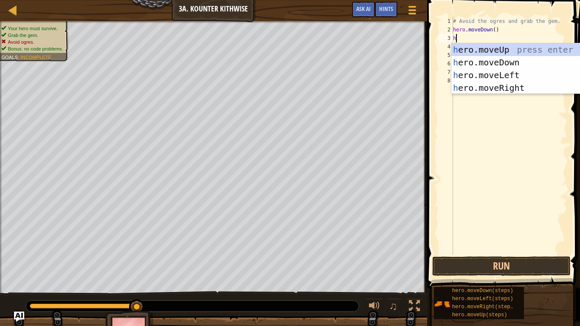
scroll to position [4, 0]
click at [515, 64] on div "h ero.moveUp press enter h ero.moveDown press enter h ero.moveLeft press enter …" at bounding box center [531, 81] width 160 height 76
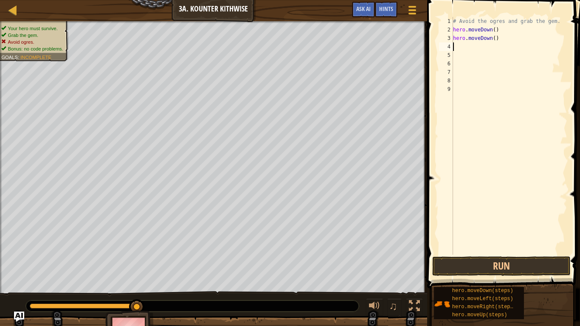
type textarea "h"
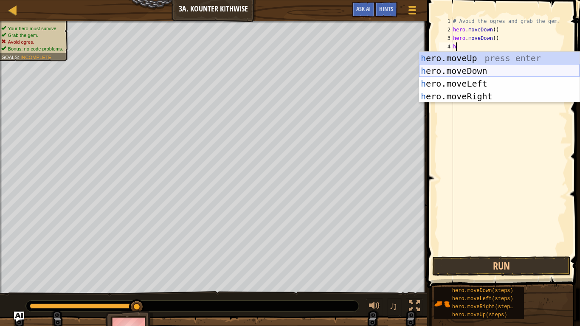
click at [472, 66] on div "h ero.moveUp press enter h ero.moveDown press enter h ero.moveLeft press enter …" at bounding box center [499, 90] width 160 height 76
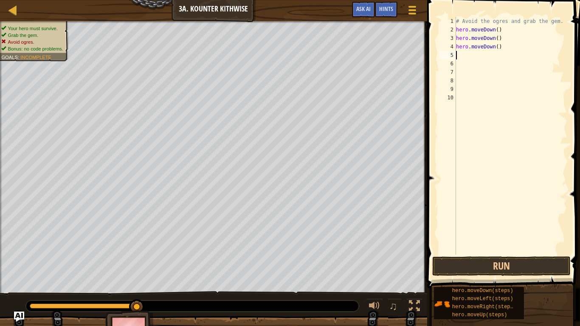
type textarea "h"
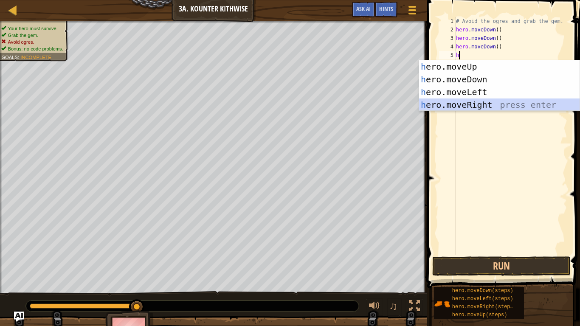
click at [476, 101] on div "h ero.moveUp press enter h ero.moveDown press enter h ero.moveLeft press enter …" at bounding box center [499, 98] width 160 height 76
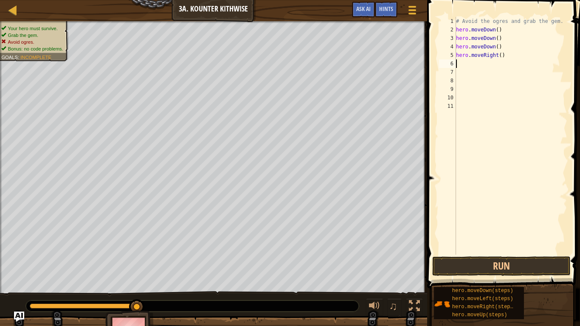
type textarea "h"
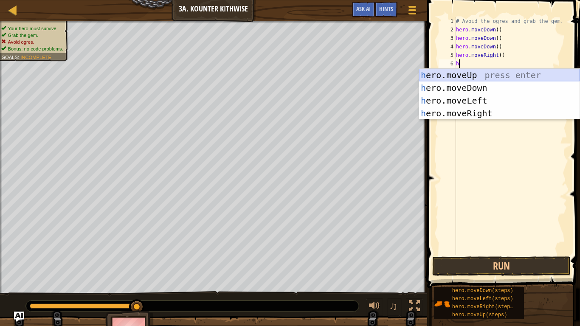
click at [456, 77] on div "h ero.moveUp press enter h ero.moveDown press enter h ero.moveLeft press enter …" at bounding box center [499, 107] width 160 height 76
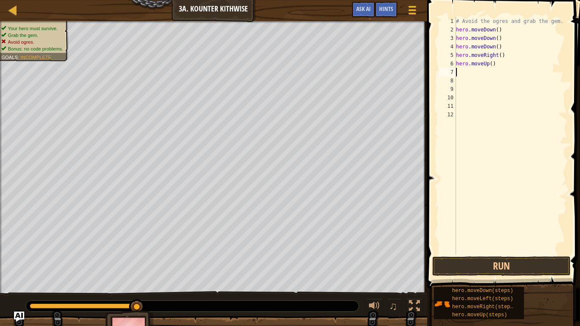
type textarea "h"
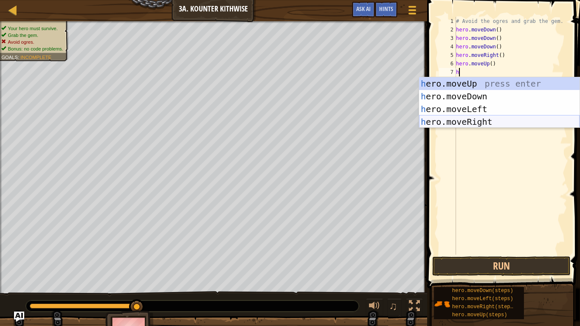
click at [490, 123] on div "h ero.moveUp press enter h ero.moveDown press enter h ero.moveLeft press enter …" at bounding box center [499, 115] width 160 height 76
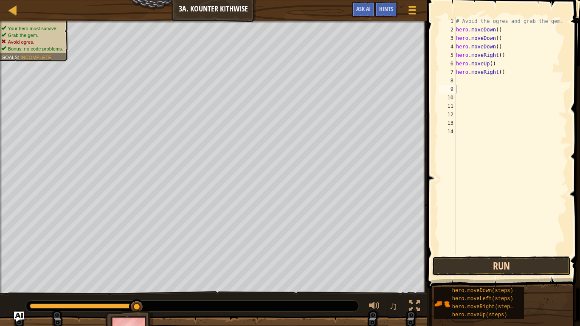
click at [497, 268] on button "Run" at bounding box center [501, 266] width 138 height 20
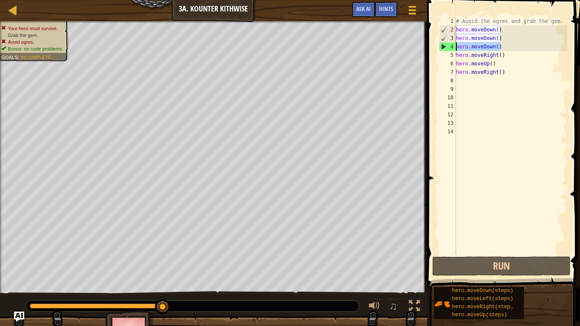
drag, startPoint x: 501, startPoint y: 49, endPoint x: 454, endPoint y: 48, distance: 46.7
click at [454, 48] on div "1 2 3 4 5 6 7 8 9 10 11 12 13 14 # Avoid the ogres and grab the gem. hero . mov…" at bounding box center [502, 136] width 130 height 238
type textarea "hero.moveDown()"
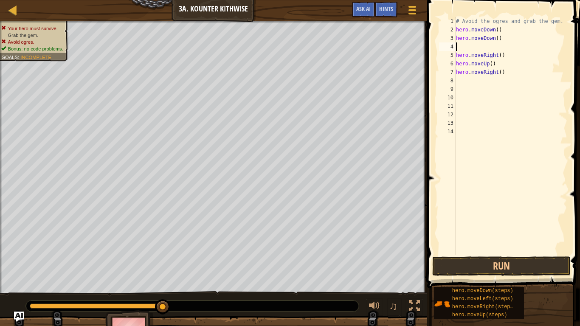
drag, startPoint x: 457, startPoint y: 48, endPoint x: 452, endPoint y: 50, distance: 4.8
click at [452, 50] on div "1 2 3 4 5 6 7 8 9 10 11 12 13 14 # Avoid the ogres and grab the gem. hero . mov…" at bounding box center [502, 136] width 130 height 238
type textarea "h"
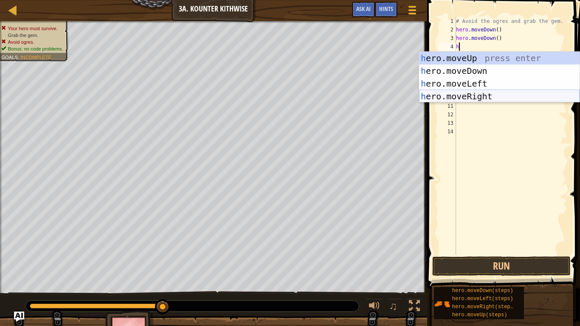
click at [476, 93] on div "h ero.moveUp press enter h ero.moveDown press enter h ero.moveLeft press enter …" at bounding box center [499, 90] width 160 height 76
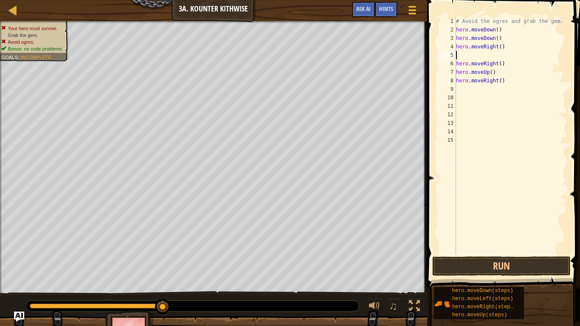
type textarea "h"
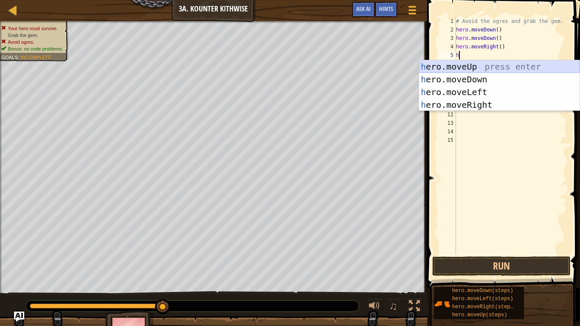
click at [469, 68] on div "h ero.moveUp press enter h ero.moveDown press enter h ero.moveLeft press enter …" at bounding box center [499, 98] width 160 height 76
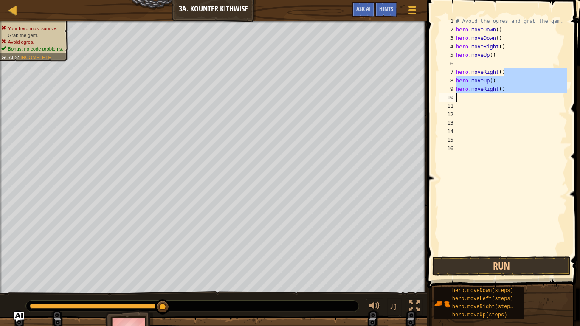
drag, startPoint x: 502, startPoint y: 71, endPoint x: 474, endPoint y: 95, distance: 37.9
click at [474, 95] on div "# Avoid the ogres and grab the gem. hero . moveDown ( ) hero . moveDown ( ) her…" at bounding box center [510, 144] width 113 height 255
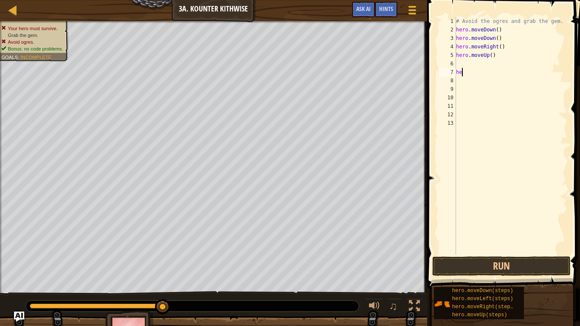
type textarea "h"
click at [561, 265] on button "Run" at bounding box center [501, 266] width 138 height 20
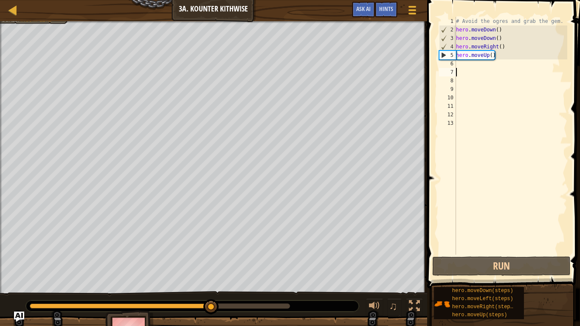
click at [463, 64] on div "# Avoid the ogres and grab the gem. hero . moveDown ( ) hero . moveDown ( ) her…" at bounding box center [510, 144] width 113 height 255
type textarea "h"
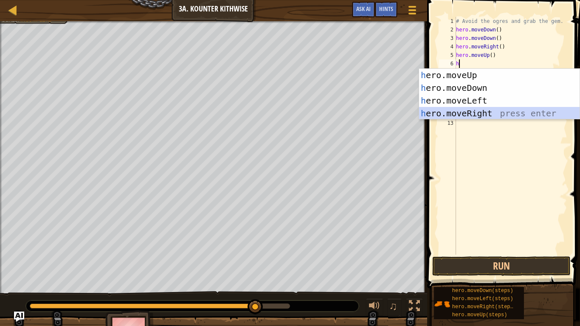
click at [470, 108] on div "h ero.moveUp press enter h ero.moveDown press enter h ero.moveLeft press enter …" at bounding box center [499, 107] width 160 height 76
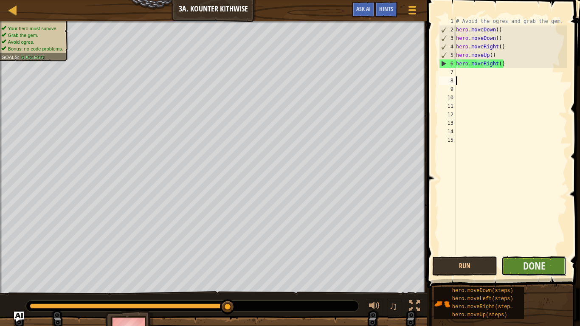
click at [513, 266] on button "Done" at bounding box center [533, 266] width 65 height 20
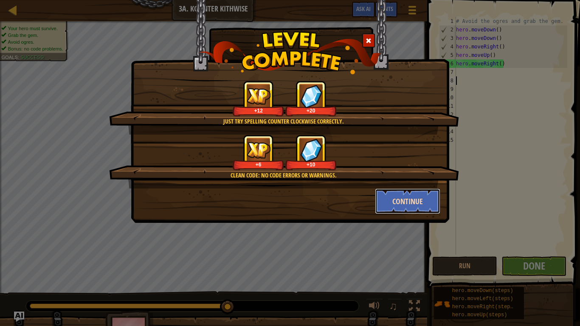
click at [390, 197] on button "Continue" at bounding box center [408, 200] width 66 height 25
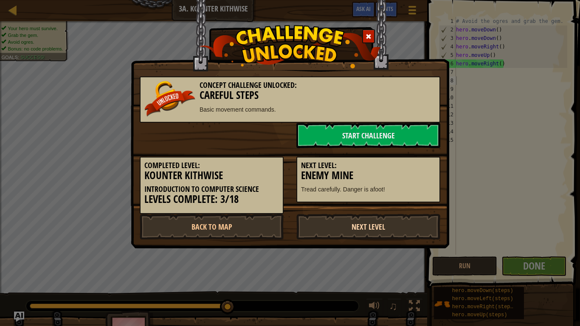
click at [365, 224] on link "Next Level" at bounding box center [368, 226] width 144 height 25
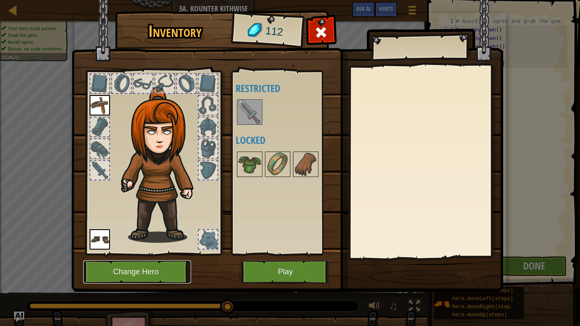
click at [151, 263] on button "Change Hero" at bounding box center [137, 271] width 108 height 23
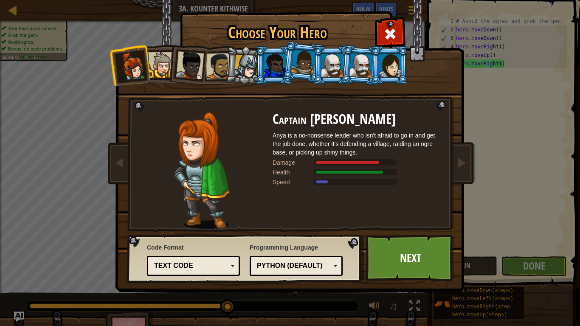
click at [357, 60] on div at bounding box center [361, 65] width 24 height 24
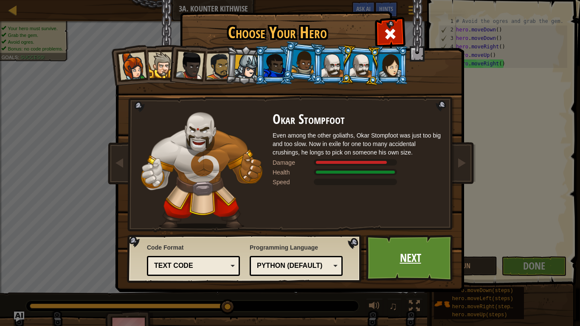
click at [406, 268] on link "Next" at bounding box center [410, 258] width 89 height 47
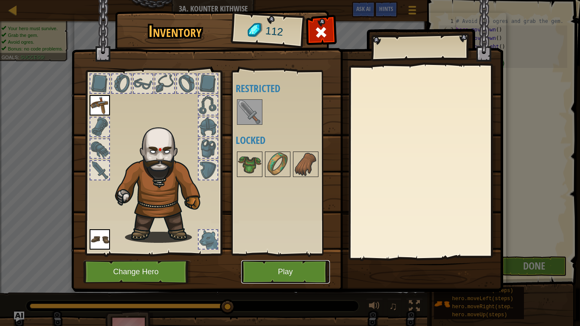
click at [266, 268] on button "Play" at bounding box center [285, 271] width 89 height 23
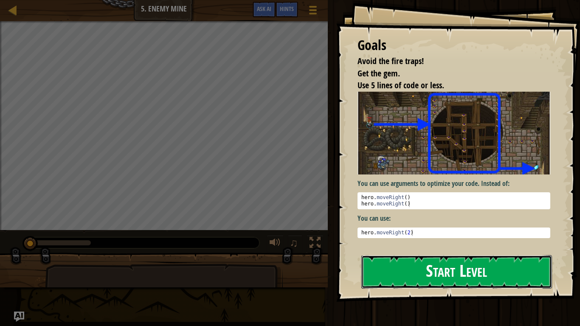
click at [470, 268] on button "Start Level" at bounding box center [456, 272] width 191 height 34
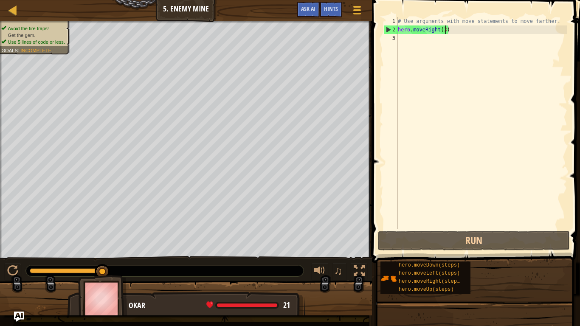
click at [446, 28] on div "# Use arguments with move statements to move farther. hero . moveRight ( 3 )" at bounding box center [481, 131] width 171 height 229
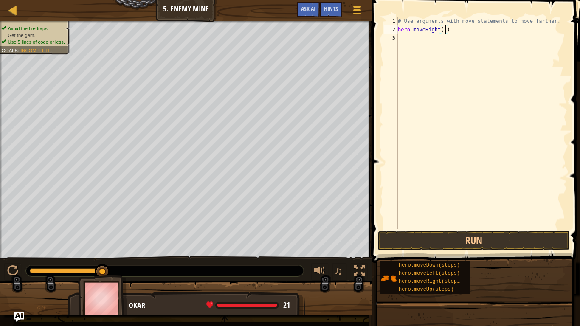
type textarea "hero.moveRight(10)"
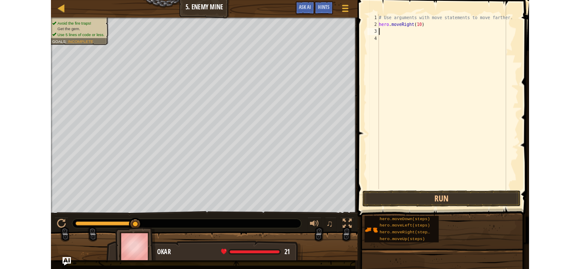
scroll to position [4, 0]
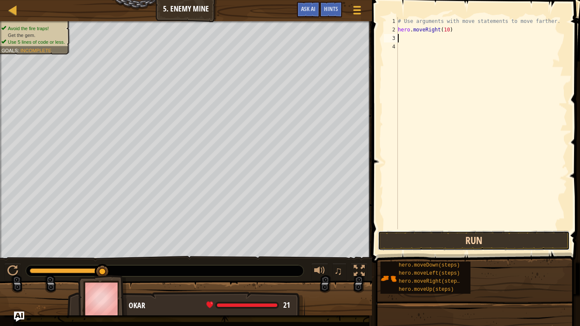
click at [461, 242] on button "Run" at bounding box center [474, 241] width 192 height 20
